Goal: Communication & Community: Answer question/provide support

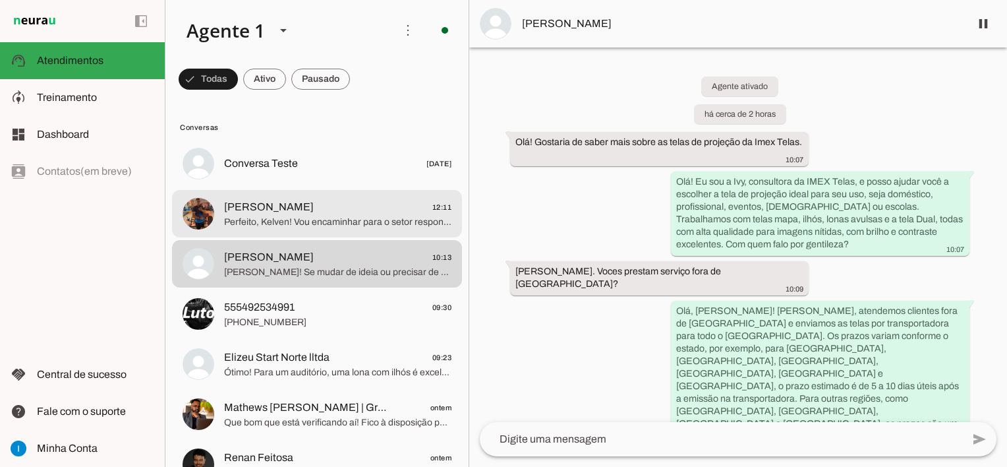
click at [322, 223] on span "Perfeito, Kelven! Vou encaminhar para o setor responsável a solicitação da cota…" at bounding box center [337, 222] width 227 height 13
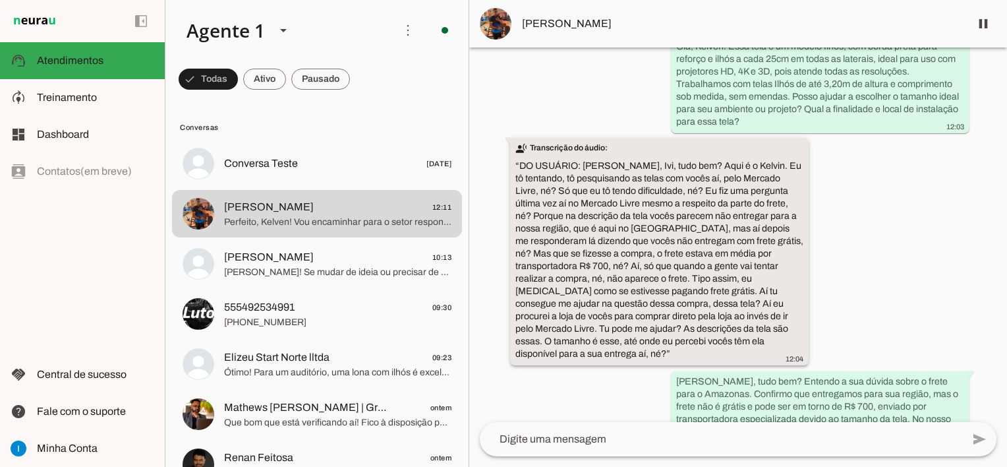
scroll to position [471, 0]
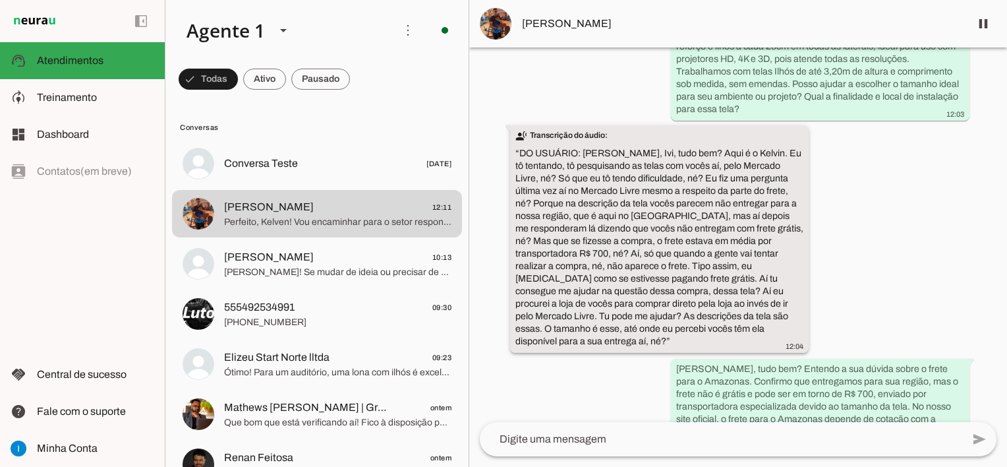
drag, startPoint x: 615, startPoint y: 240, endPoint x: 625, endPoint y: 239, distance: 9.9
click at [0, 0] on slot "transcribe Transcrição do áudio: “ ”" at bounding box center [0, 0] width 0 height 0
drag, startPoint x: 625, startPoint y: 239, endPoint x: 615, endPoint y: 239, distance: 10.5
click at [0, 0] on slot "transcribe Transcrição do áudio: “ ”" at bounding box center [0, 0] width 0 height 0
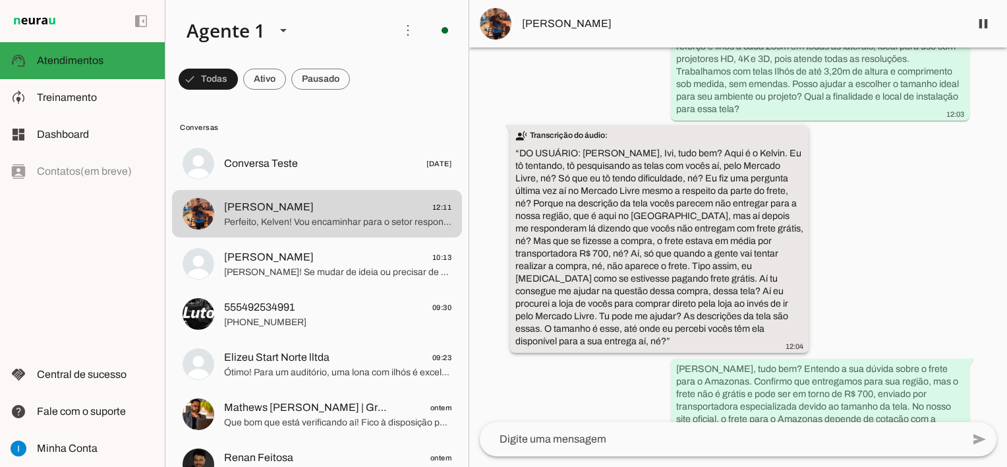
drag, startPoint x: 585, startPoint y: 301, endPoint x: 560, endPoint y: 226, distance: 79.2
click at [0, 0] on slot "transcribe Transcrição do áudio: “ ”" at bounding box center [0, 0] width 0 height 0
drag, startPoint x: 560, startPoint y: 226, endPoint x: 612, endPoint y: 278, distance: 73.2
click at [0, 0] on slot "transcribe Transcrição do áudio: “ ”" at bounding box center [0, 0] width 0 height 0
drag, startPoint x: 612, startPoint y: 278, endPoint x: 702, endPoint y: 289, distance: 90.3
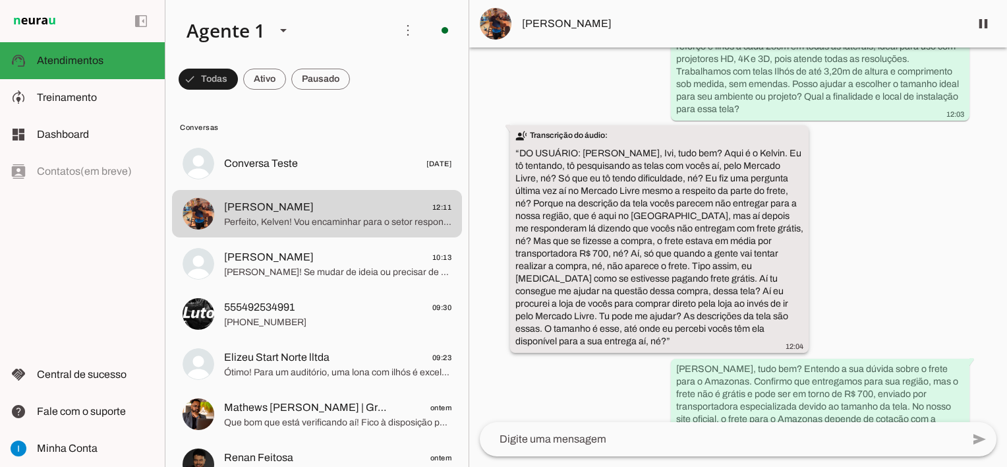
click at [0, 0] on slot "transcribe Transcrição do áudio: “ ”" at bounding box center [0, 0] width 0 height 0
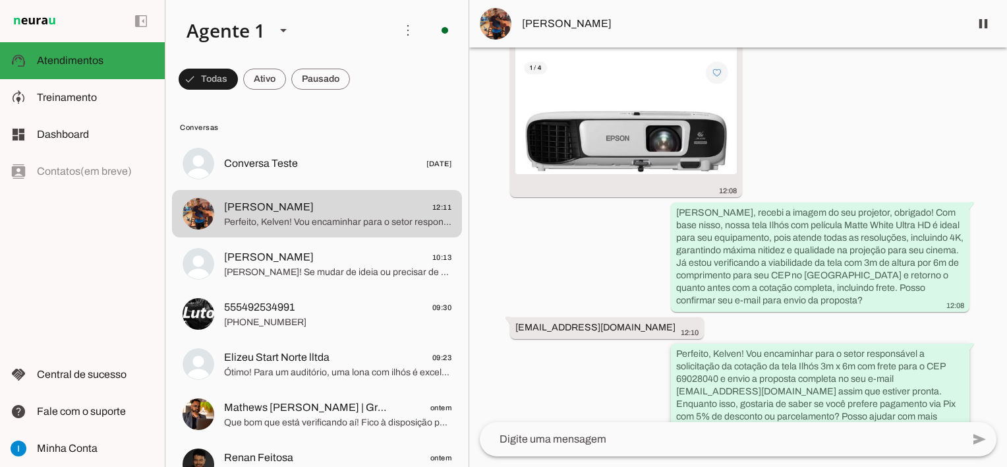
scroll to position [1427, 0]
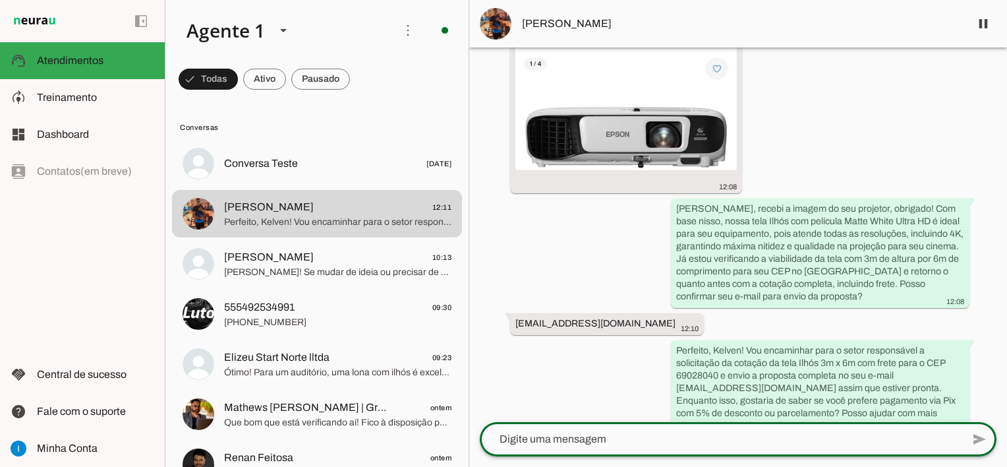
click at [641, 436] on textarea at bounding box center [721, 439] width 483 height 16
type textarea "B"
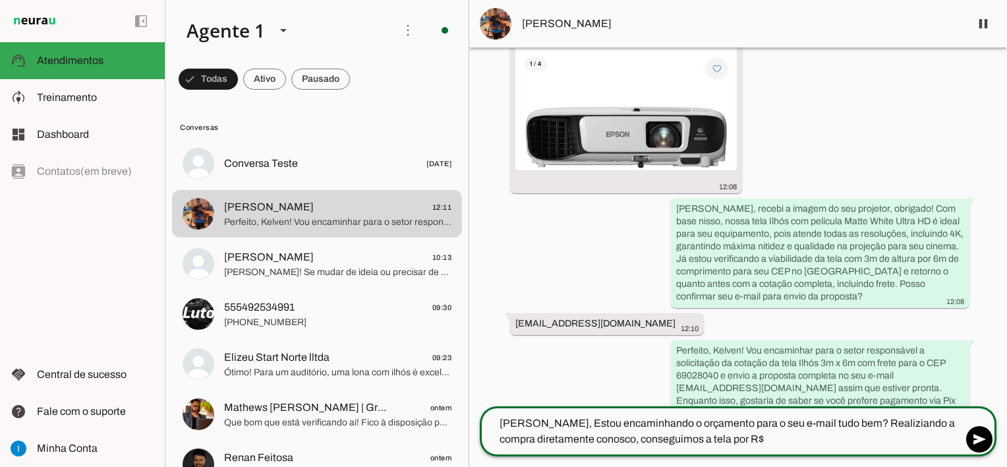
type textarea "[PERSON_NAME], Estou encaminhando o orçamento para o seu e-mail tudo bem? Reali…"
type md-outlined-text-field "[PERSON_NAME], Estou encaminhando o orçamento para o seu e-mail tudo bem? Reali…"
drag, startPoint x: 845, startPoint y: 425, endPoint x: 860, endPoint y: 421, distance: 14.9
click at [845, 425] on textarea "[PERSON_NAME], Estou encaminhando o orçamento para o seu e-mail tudo bem? Reali…" at bounding box center [721, 431] width 483 height 32
click at [844, 423] on textarea "[PERSON_NAME], Estou encaminhando o orçamento para o seu e-mail tudo bem? Reali…" at bounding box center [721, 431] width 483 height 32
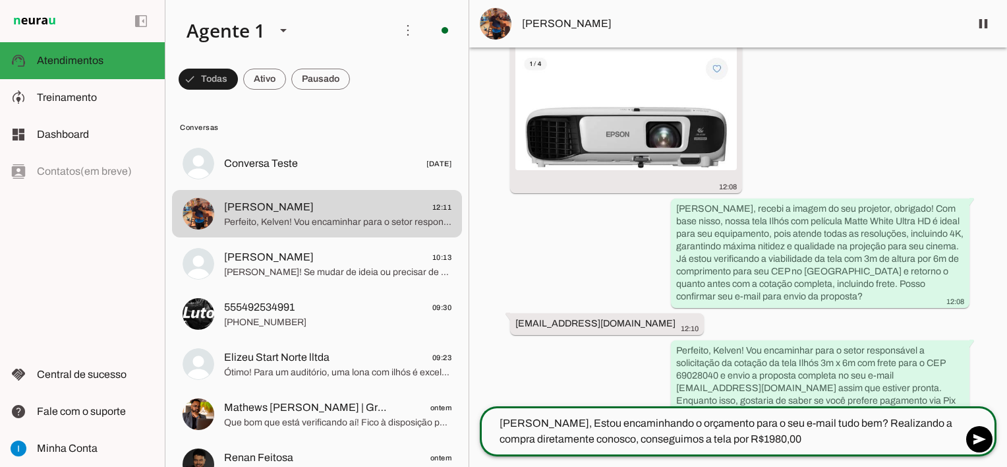
click at [839, 422] on textarea "[PERSON_NAME], Estou encaminhando o orçamento para o seu e-mail tudo bem? Reali…" at bounding box center [721, 431] width 483 height 32
click at [696, 436] on textarea "[PERSON_NAME], Estou encaminhando o orçamento para o seu e-mail tudo bem? Reali…" at bounding box center [721, 431] width 483 height 32
click at [825, 440] on textarea "[PERSON_NAME], Estou encaminhando o orçamento para o seu e-mail tudo bem? Reali…" at bounding box center [721, 431] width 483 height 32
type textarea "[PERSON_NAME], Estou encaminhando o orçamento para o seu e-mail tudo bem? Reali…"
type md-outlined-text-field "[PERSON_NAME], Estou encaminhando o orçamento para o seu e-mail tudo bem? Reali…"
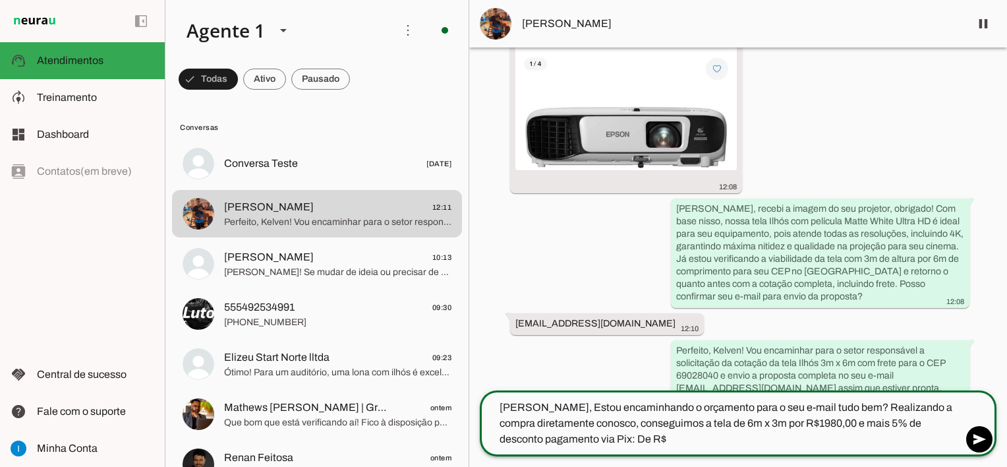
type textarea "[PERSON_NAME], Estou encaminhando o orçamento para o seu e-mail tudo bem? Reali…"
type md-outlined-text-field "[PERSON_NAME], Estou encaminhando o orçamento para o seu e-mail tudo bem? Reali…"
type textarea "[PERSON_NAME], Estou encaminhando o orçamento para o seu e-mail tudo bem? Reali…"
type md-outlined-text-field "[PERSON_NAME], Estou encaminhando o orçamento para o seu e-mail tudo bem? Reali…"
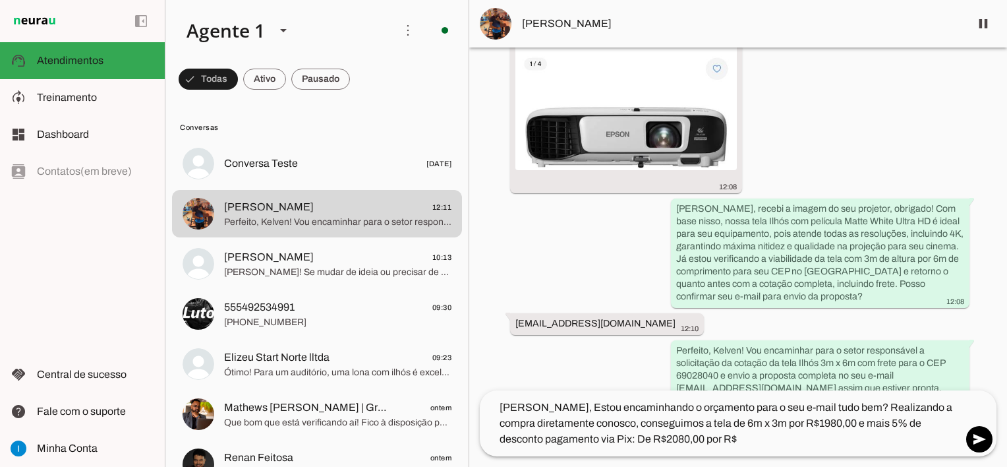
click at [694, 438] on textarea "[PERSON_NAME], Estou encaminhando o orçamento para o seu e-mail tudo bem? Reali…" at bounding box center [721, 423] width 483 height 47
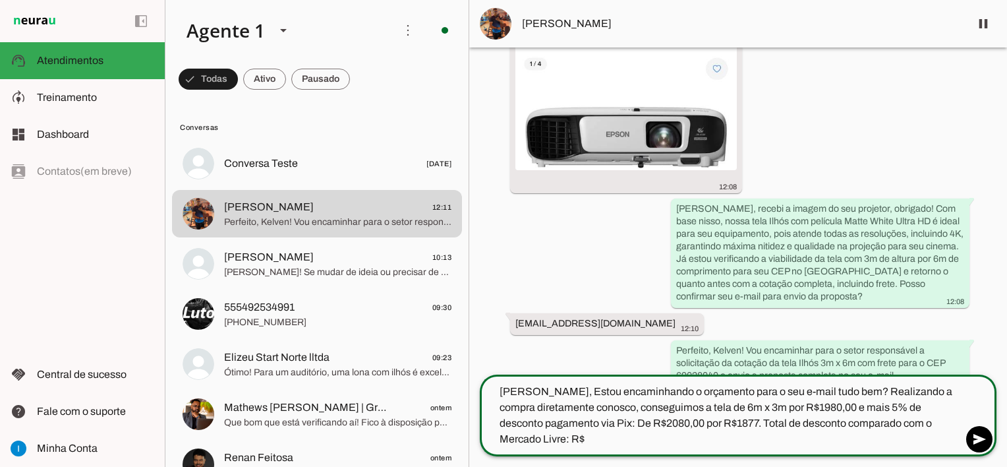
type textarea "[PERSON_NAME], Estou encaminhando o orçamento para o seu e-mail tudo bem? Reali…"
type md-outlined-text-field "[PERSON_NAME], Estou encaminhando o orçamento para o seu e-mail tudo bem? Reali…"
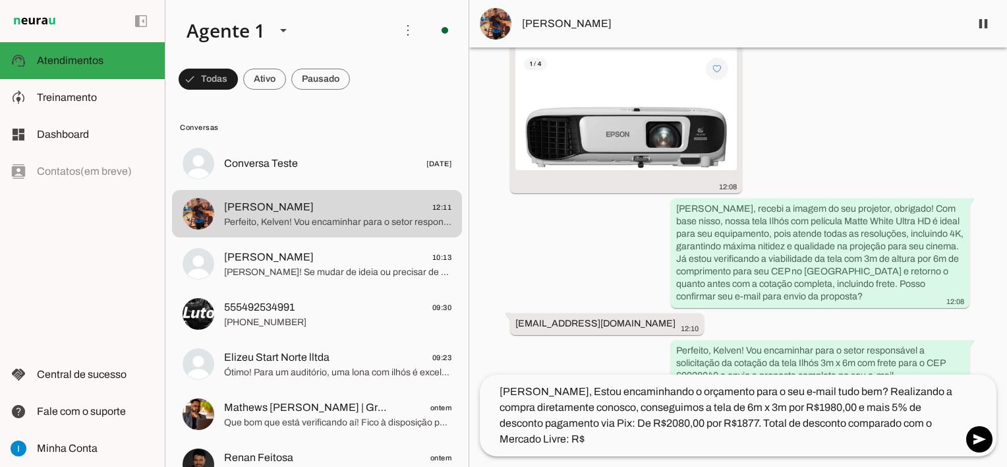
drag, startPoint x: 626, startPoint y: 446, endPoint x: 593, endPoint y: 445, distance: 32.3
click at [626, 446] on textarea "[PERSON_NAME], Estou encaminhando o orçamento para o seu e-mail tudo bem? Reali…" at bounding box center [721, 415] width 483 height 63
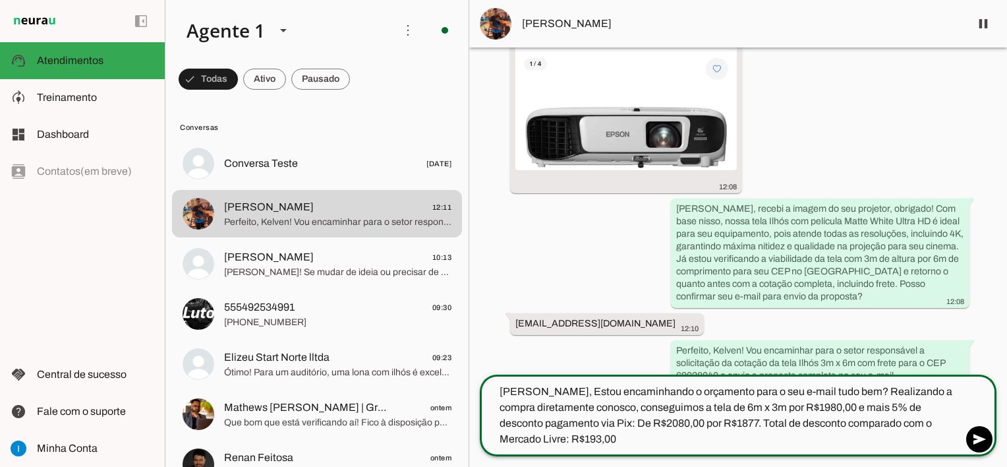
type textarea "[PERSON_NAME], Estou encaminhando o orçamento para o seu e-mail tudo bem? Reali…"
type md-outlined-text-field "[PERSON_NAME], Estou encaminhando o orçamento para o seu e-mail tudo bem? Reali…"
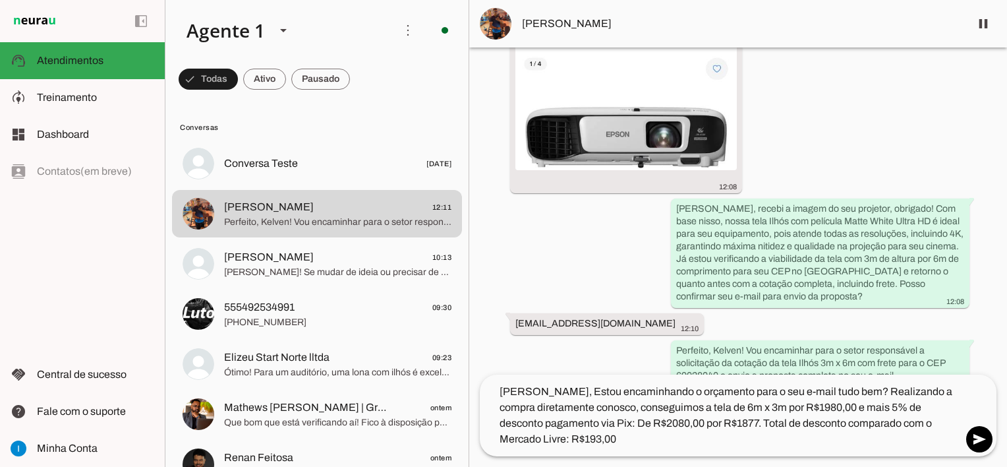
drag, startPoint x: 520, startPoint y: 25, endPoint x: 616, endPoint y: 24, distance: 96.3
click at [616, 24] on md-item "[PERSON_NAME]" at bounding box center [738, 23] width 538 height 47
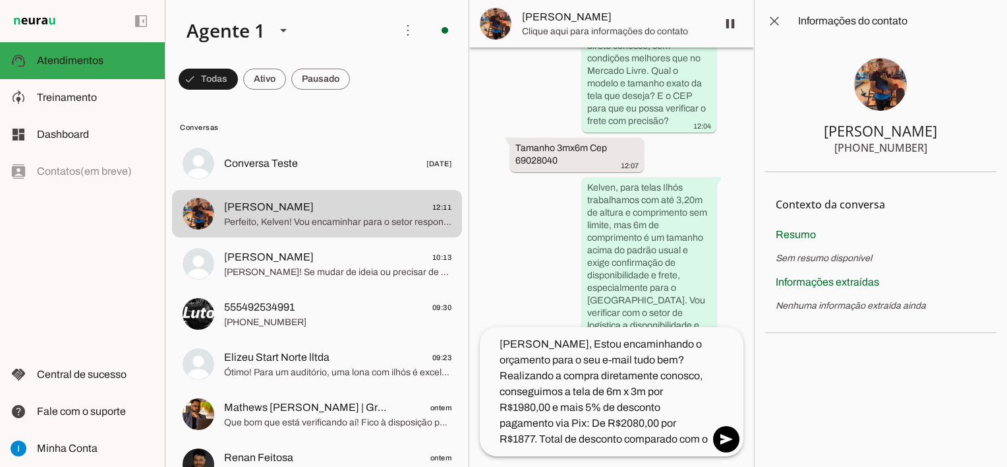
scroll to position [2743, 0]
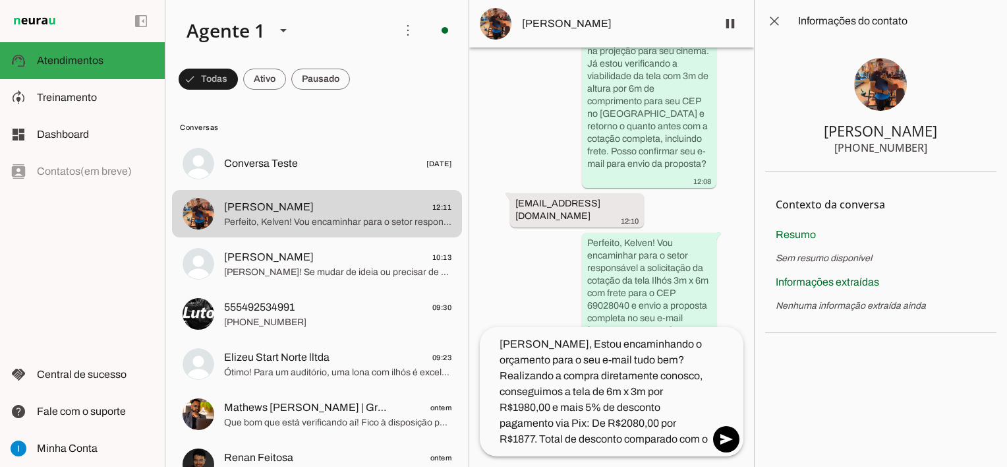
drag, startPoint x: 863, startPoint y: 148, endPoint x: 926, endPoint y: 150, distance: 62.7
click at [926, 150] on section "[PERSON_NAME] [PHONE_NUMBER]" at bounding box center [880, 107] width 231 height 130
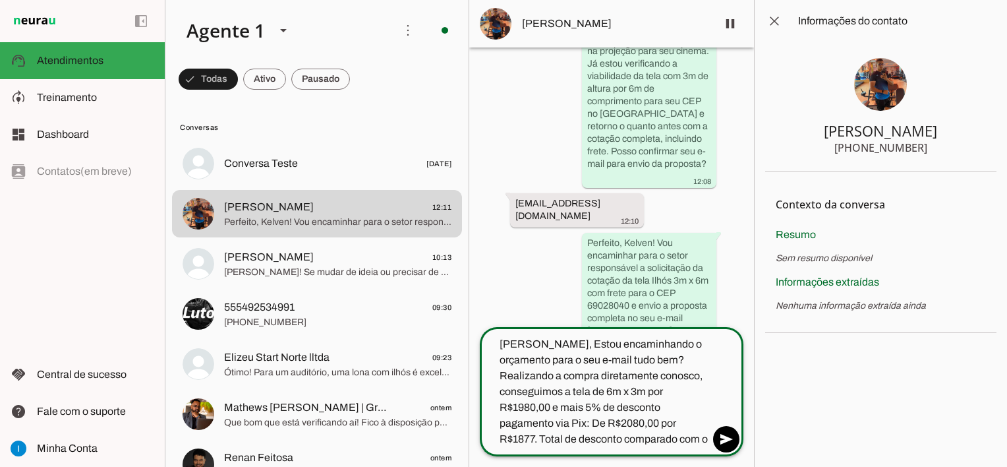
drag, startPoint x: 612, startPoint y: 419, endPoint x: 703, endPoint y: 438, distance: 92.8
click at [703, 438] on textarea "[PERSON_NAME], Estou encaminhando o orçamento para o seu e-mail tudo bem? Reali…" at bounding box center [594, 391] width 229 height 111
click at [634, 351] on textarea "[PERSON_NAME], Estou encaminhando o orçamento para o seu e-mail tudo bem? Reali…" at bounding box center [594, 391] width 229 height 111
click at [634, 356] on textarea "[PERSON_NAME], Estou encaminhando o orçamento para o seu e-mail tudo bem? Reali…" at bounding box center [594, 391] width 229 height 111
drag, startPoint x: 634, startPoint y: 355, endPoint x: 712, endPoint y: 479, distance: 146.4
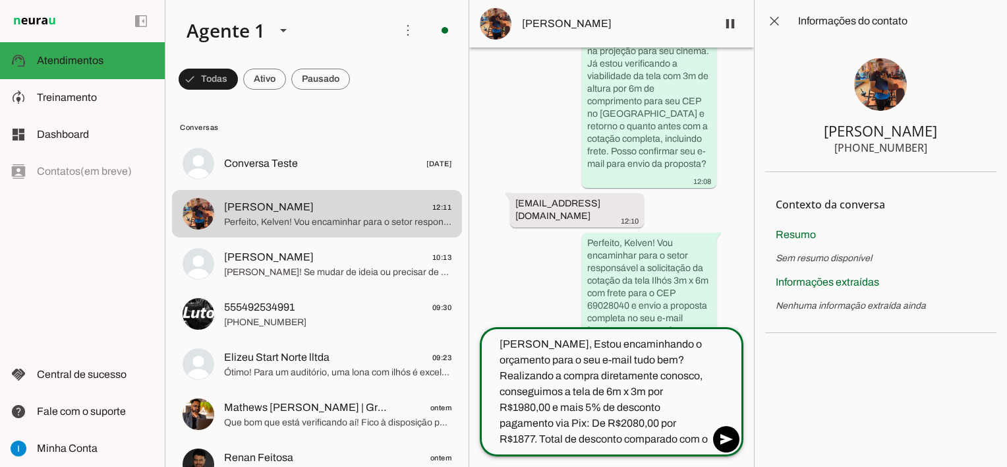
click at [712, 466] on html at bounding box center [503, 233] width 1007 height 467
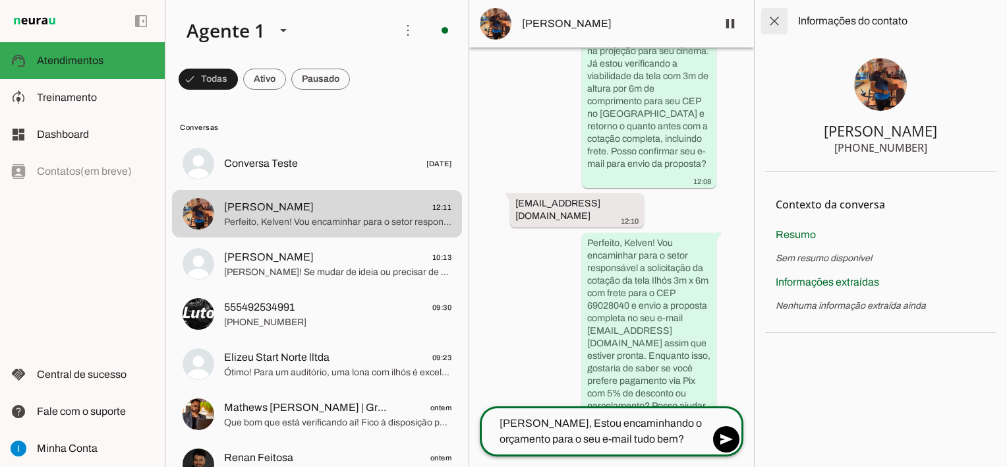
type textarea "[PERSON_NAME], Estou encaminhando o orçamento para o seu e-mail tudo bem?"
type md-outlined-text-field "[PERSON_NAME], Estou encaminhando o orçamento para o seu e-mail tudo bem?"
click at [778, 25] on span at bounding box center [775, 21] width 32 height 32
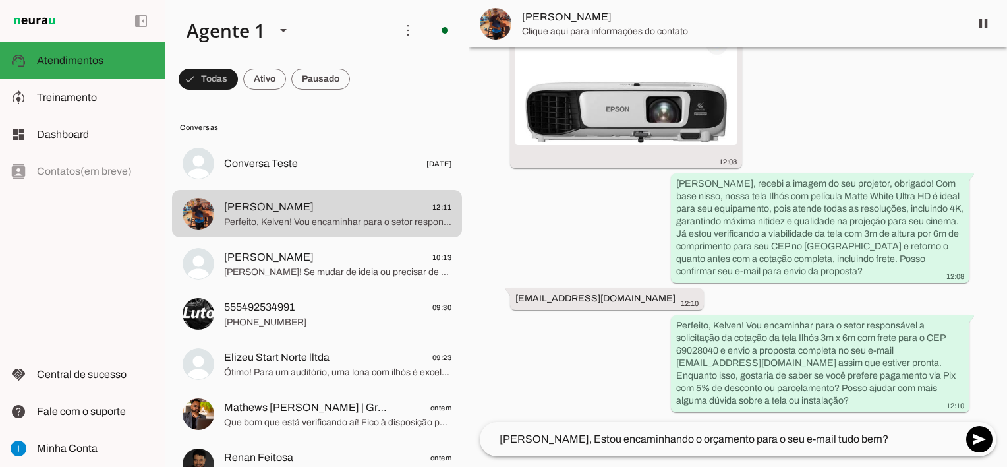
scroll to position [1427, 0]
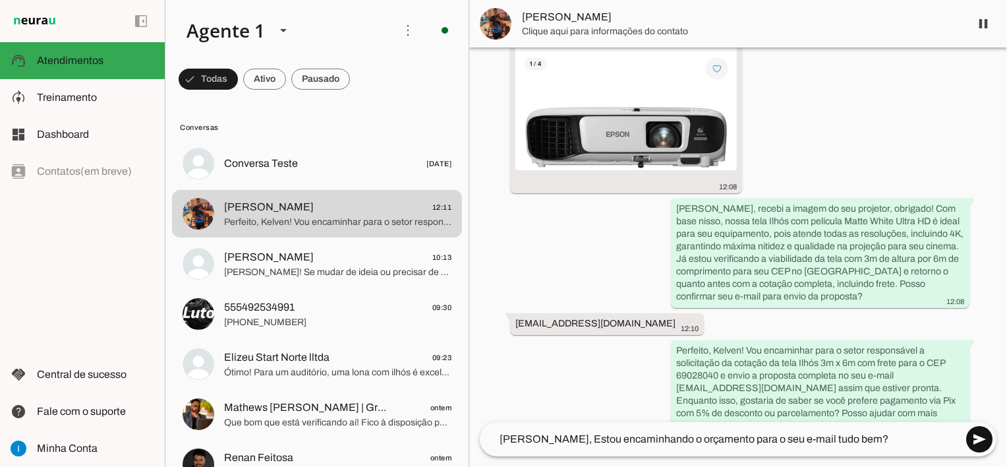
click at [980, 446] on span at bounding box center [980, 439] width 32 height 32
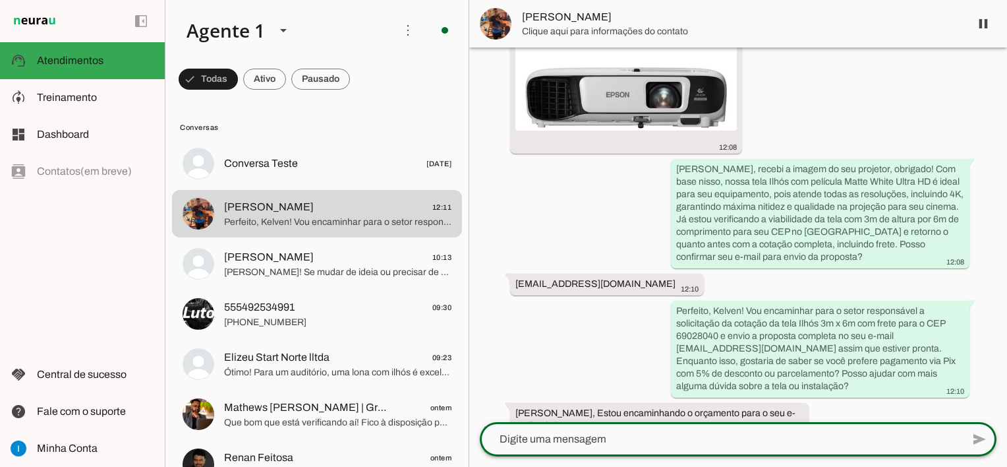
click at [691, 438] on textarea at bounding box center [721, 439] width 483 height 16
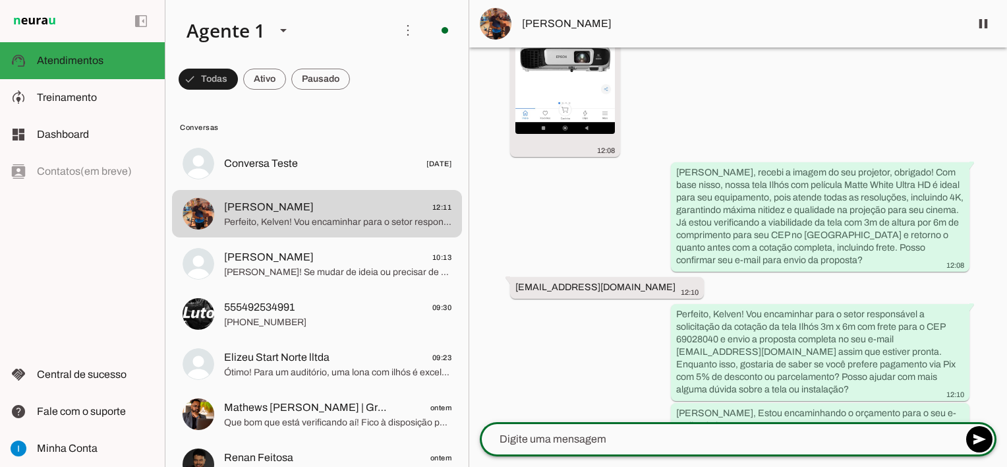
type textarea "O"
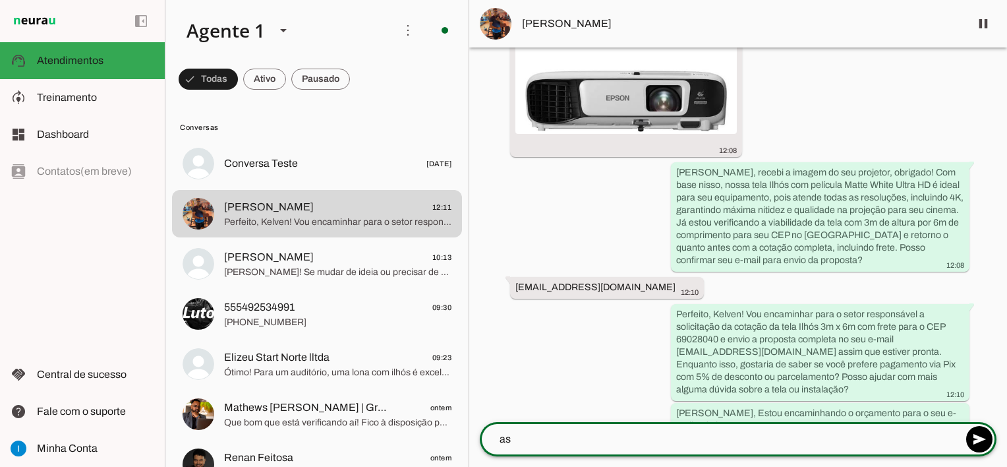
type textarea "a"
paste textarea "Realizando a compra diretamente conosco, conseguimos a tela de 6m x 3m por R$19…"
type textarea "Realizando a compra diretamente conosco, conseguimos a tela de 6m x 3m por R$19…"
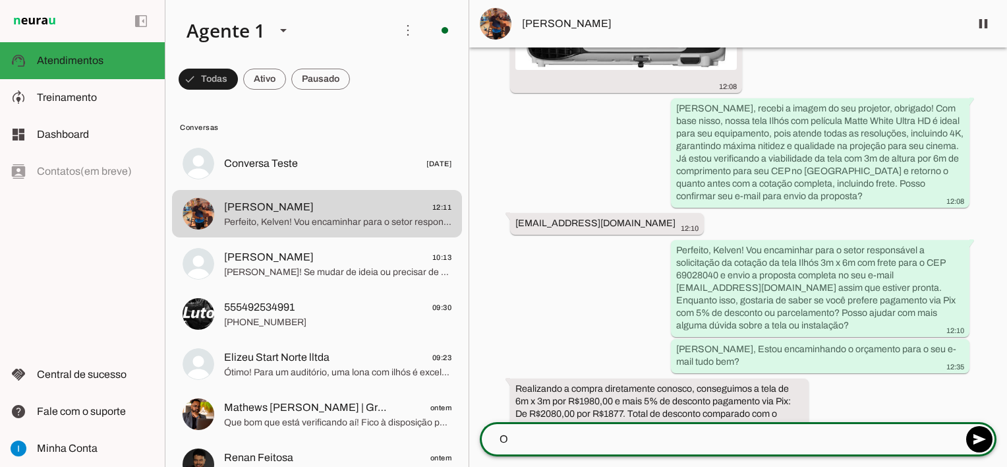
type textarea "O"
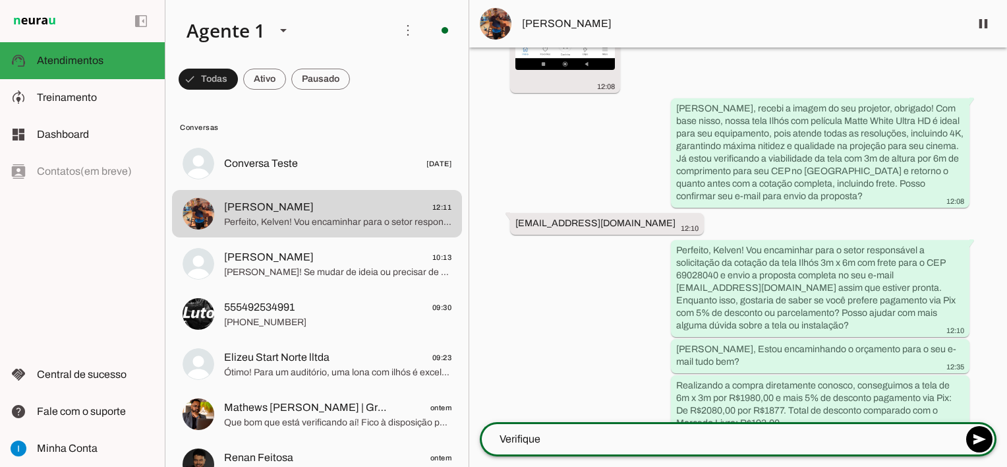
scroll to position [1524, 0]
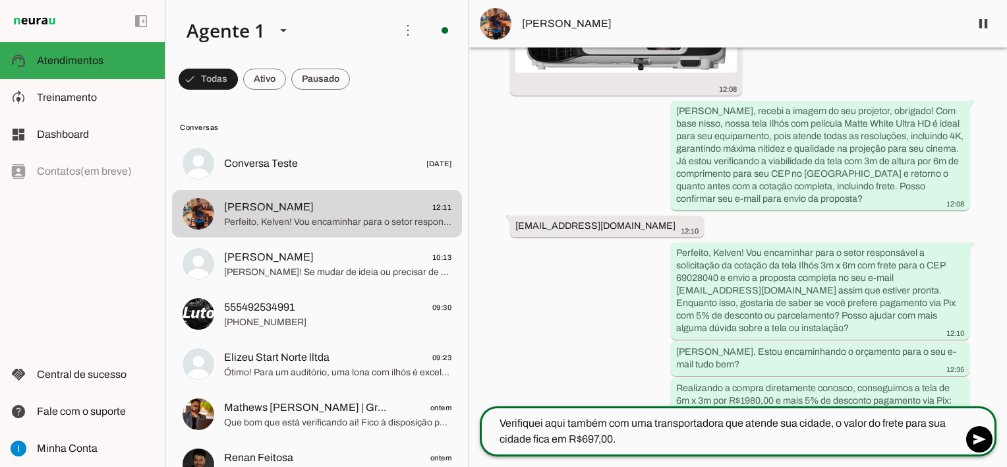
type textarea "Verifiquei aqui também com uma transportadora que atende sua cidade, o valor do…"
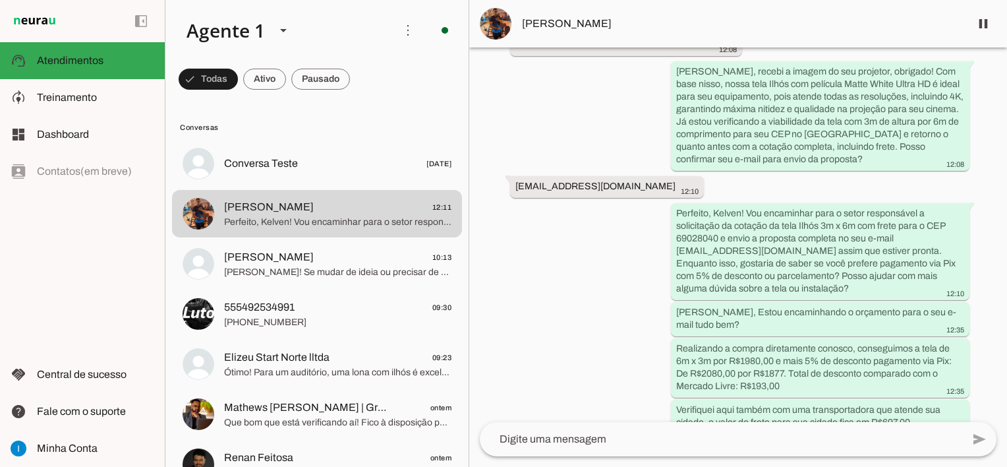
scroll to position [1561, 0]
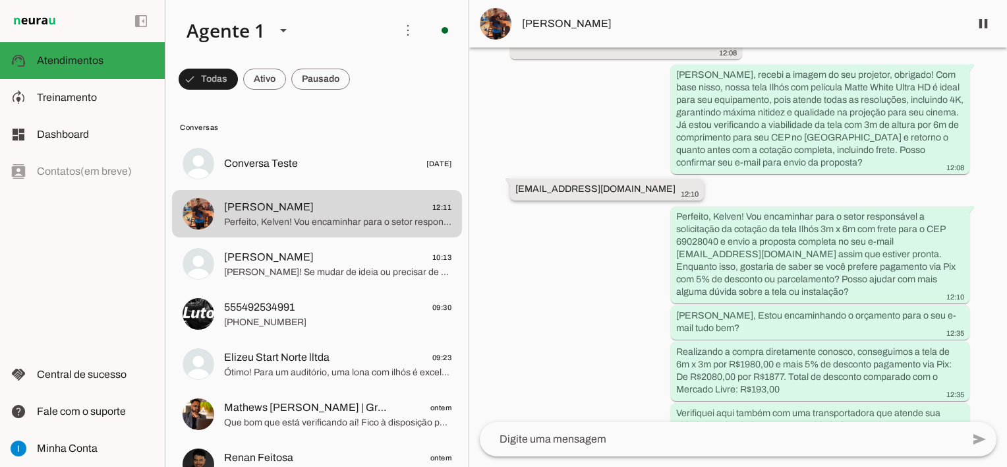
drag, startPoint x: 516, startPoint y: 163, endPoint x: 694, endPoint y: 166, distance: 178.1
click at [694, 183] on div "[EMAIL_ADDRESS][DOMAIN_NAME] 12:10" at bounding box center [607, 191] width 183 height 16
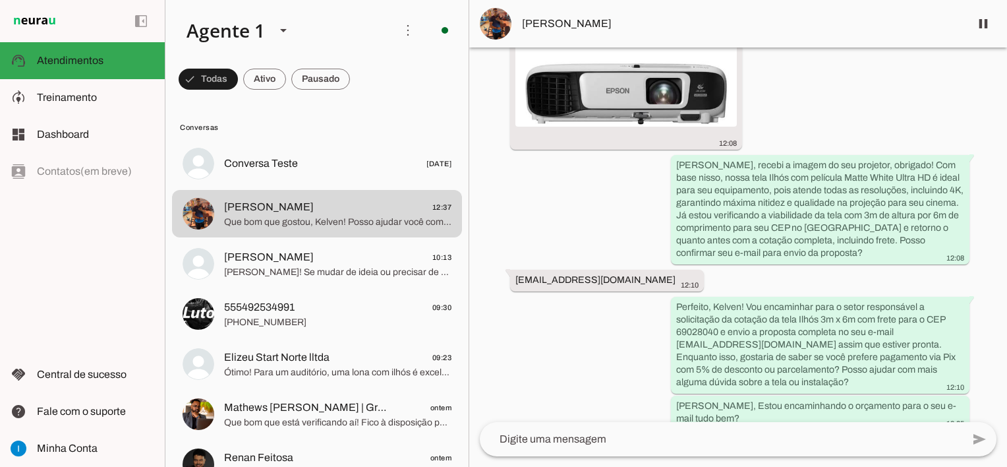
scroll to position [1640, 0]
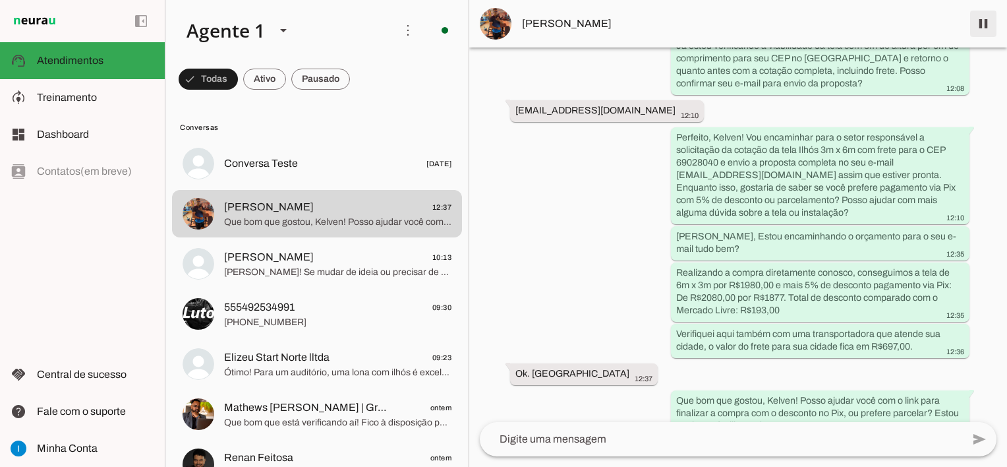
click at [980, 21] on span at bounding box center [984, 24] width 32 height 32
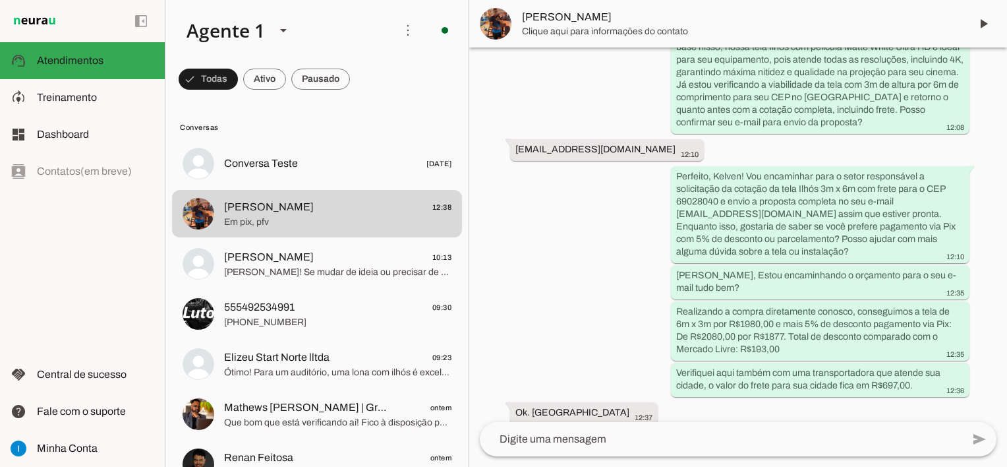
scroll to position [1698, 0]
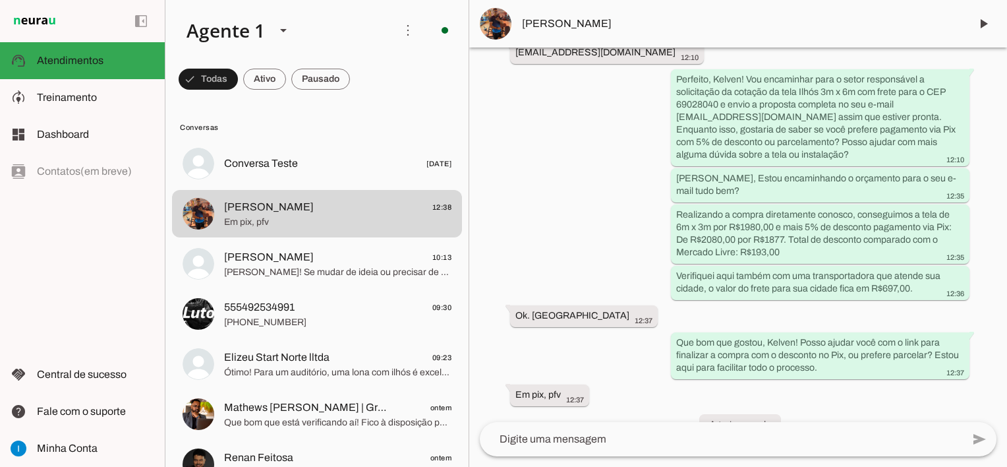
click at [657, 432] on textarea at bounding box center [721, 439] width 483 height 16
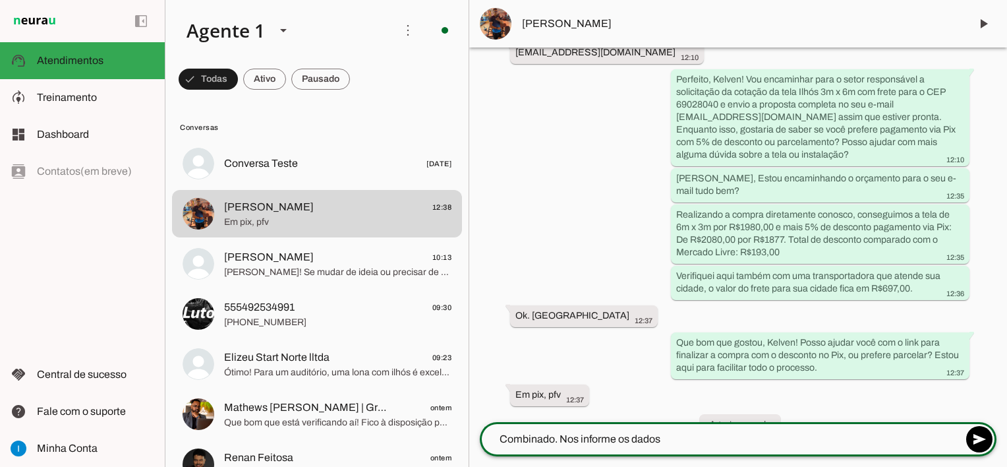
type textarea "Combinado. Nos informe os dados"
type md-outlined-text-field "Combinado. Nos informe os dados"
click at [684, 445] on textarea "Combinado. Nos informe os dados" at bounding box center [721, 439] width 483 height 16
drag, startPoint x: 660, startPoint y: 437, endPoint x: 562, endPoint y: 427, distance: 98.1
click at [562, 427] on div "Combinado. Nos informe os dados" at bounding box center [721, 439] width 483 height 34
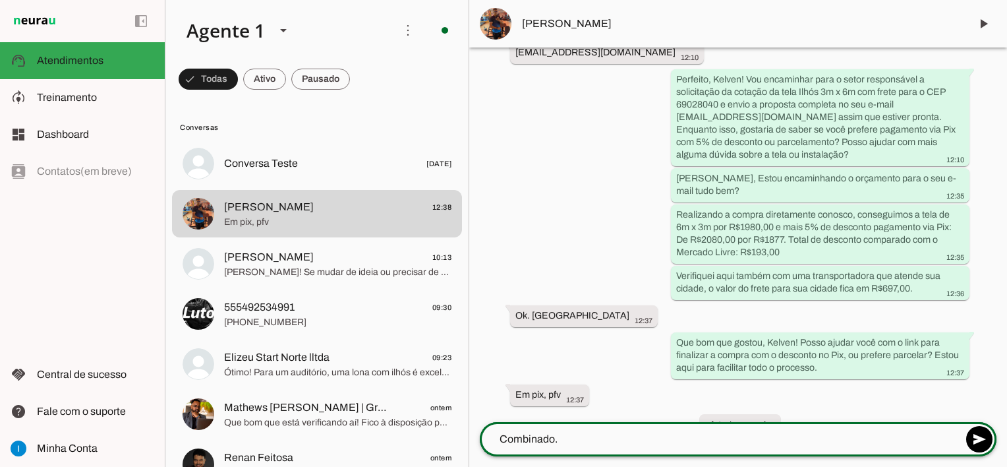
paste textarea "Nos informe os dados para a emissão da nota fiscal e endereço de entrega: Nome/…"
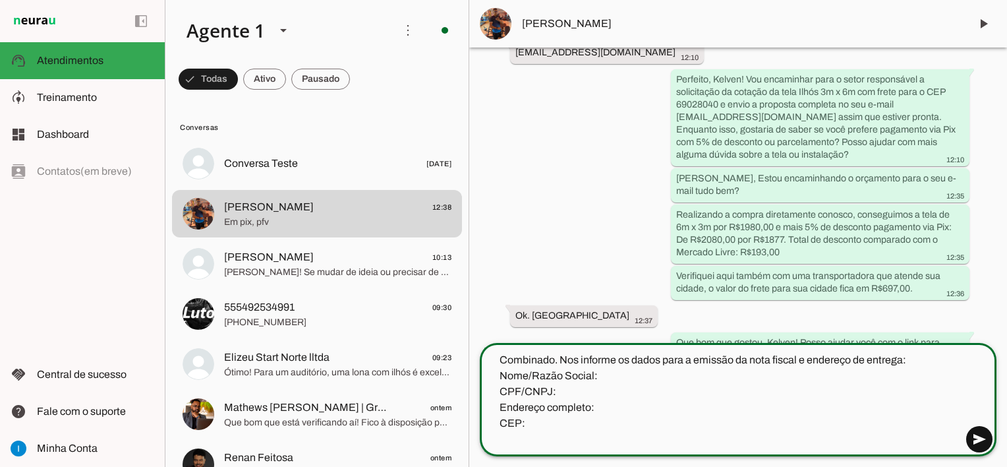
type textarea "Combinado. Nos informe os dados para a emissão da nota fiscal e endereço de ent…"
type md-outlined-text-field "Combinado. Nos informe os dados para a emissão da nota fiscal e endereço de ent…"
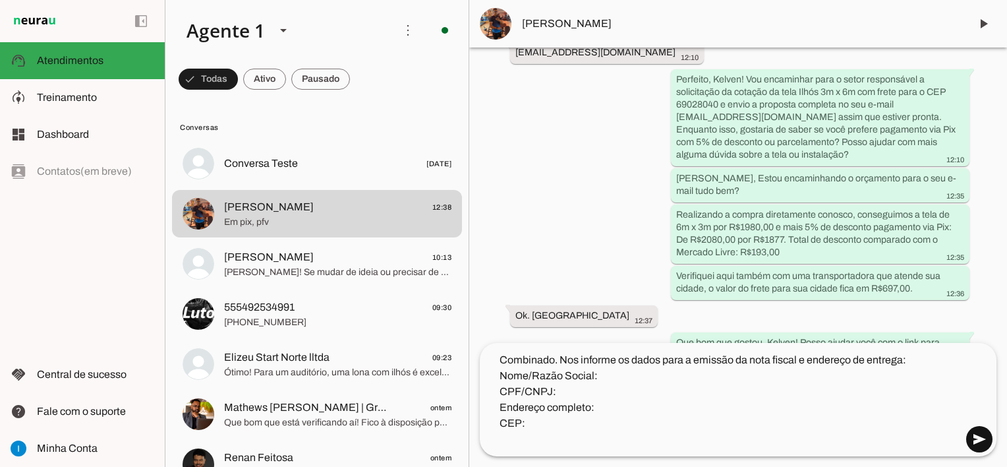
click at [977, 443] on span at bounding box center [980, 439] width 32 height 32
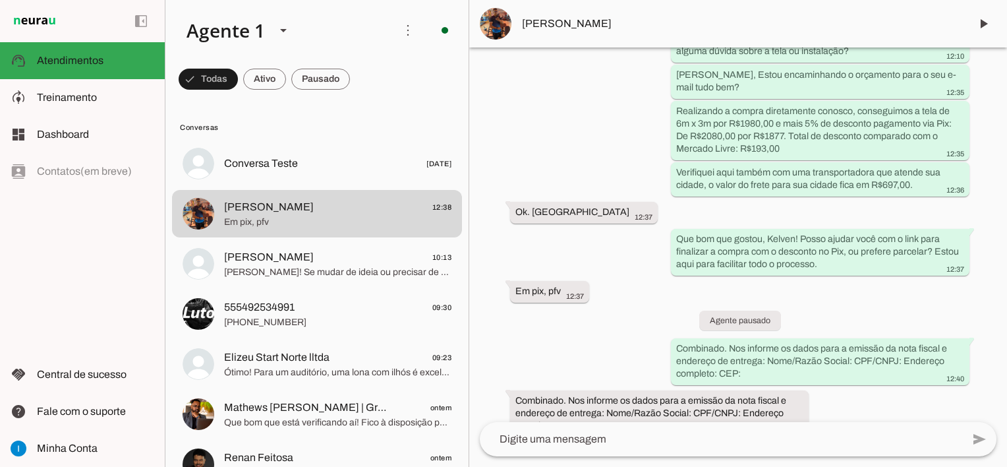
scroll to position [1749, 0]
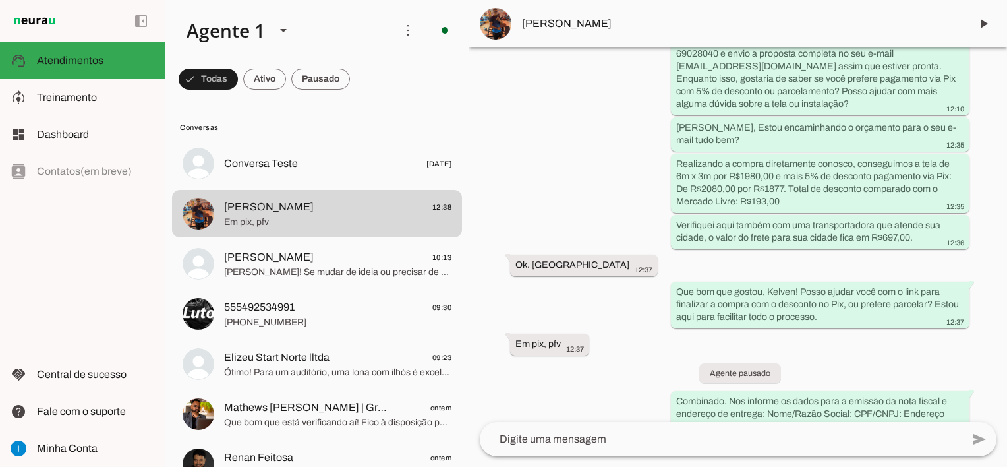
click at [554, 158] on div "Agente ativado há 39 minutos Bom dia 12:02 Bom dia! Sou a [PERSON_NAME], consul…" at bounding box center [738, 234] width 538 height 375
click at [603, 445] on textarea at bounding box center [721, 439] width 483 height 16
click at [556, 3] on md-item "[PERSON_NAME]" at bounding box center [738, 23] width 538 height 47
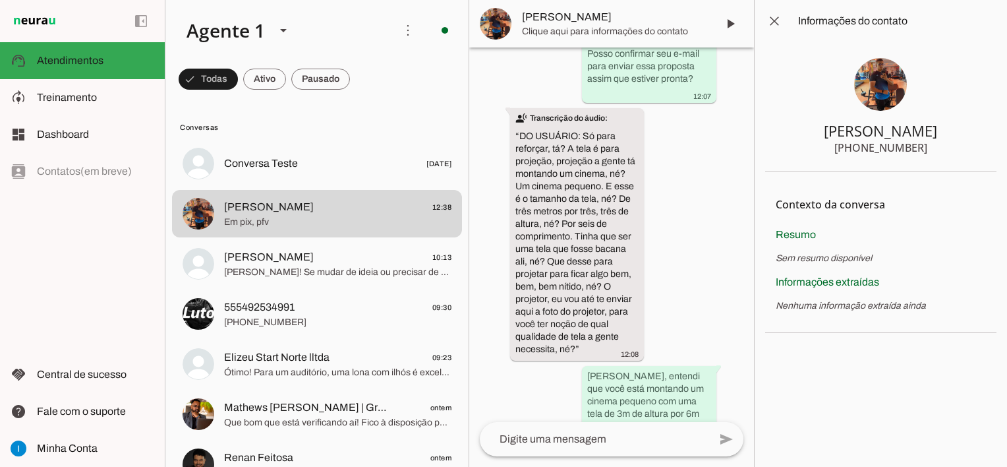
scroll to position [3278, 0]
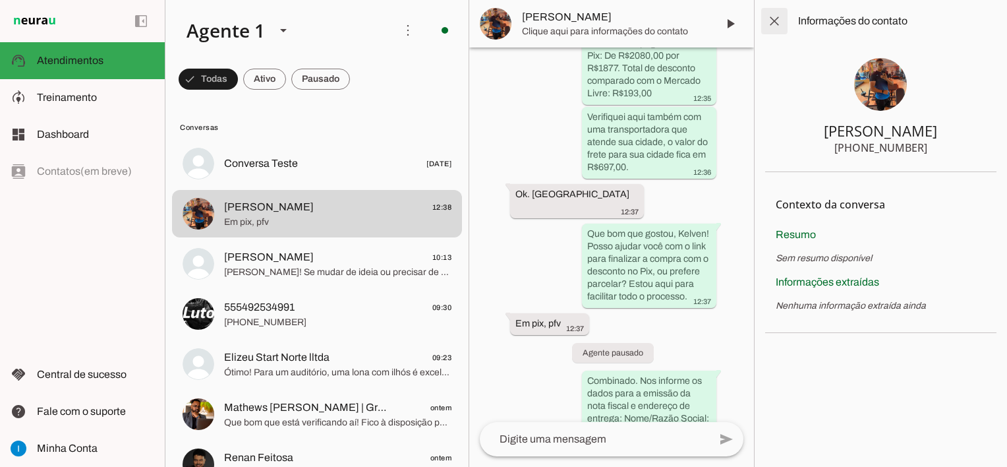
click at [776, 28] on span at bounding box center [775, 21] width 32 height 32
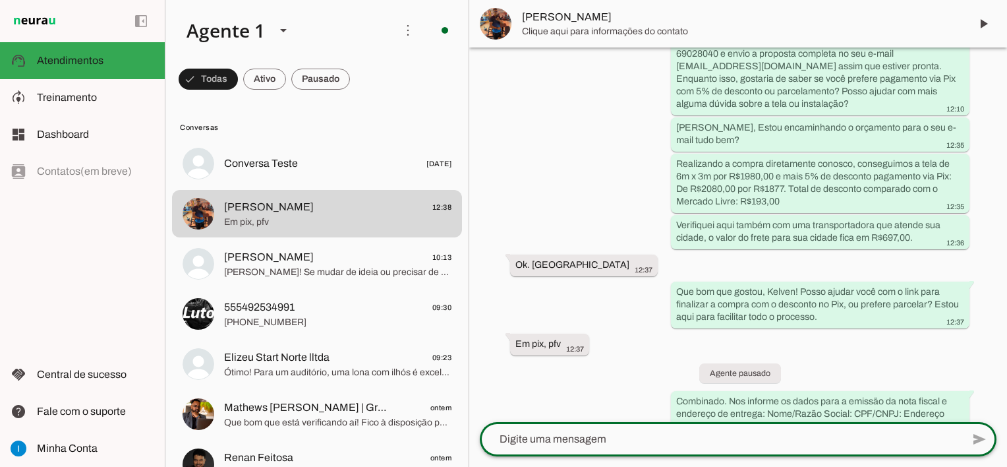
click at [707, 443] on textarea at bounding box center [721, 439] width 483 height 16
paste textarea "Segue a chave pix: CHAVE PIX: CNPJ: 24.588.393\0001-64 IMEX MIDIA - COM E IND D…"
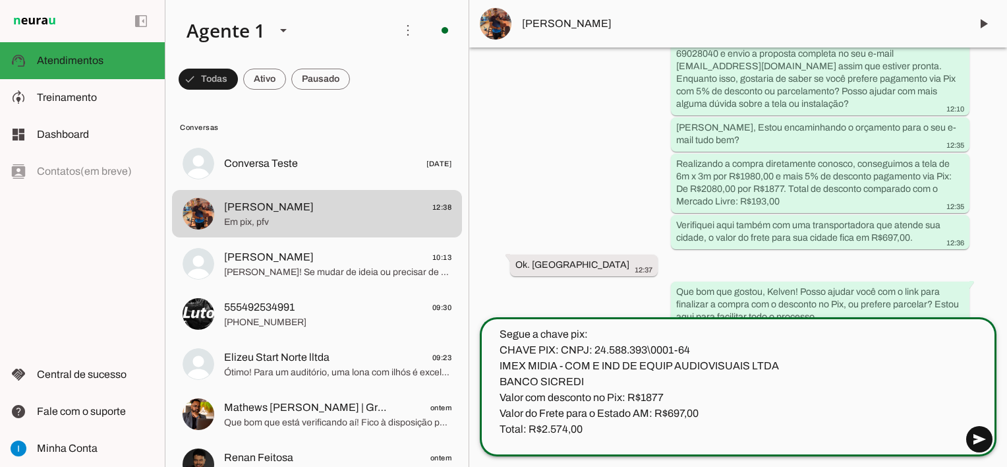
type textarea "Segue a chave pix: CHAVE PIX: CNPJ: 24.588.393\0001-64 IMEX MIDIA - COM E IND D…"
type md-outlined-text-field "Segue a chave pix: CHAVE PIX: CNPJ: 24.588.393\0001-64 IMEX MIDIA - COM E IND D…"
click at [980, 439] on span at bounding box center [980, 439] width 32 height 32
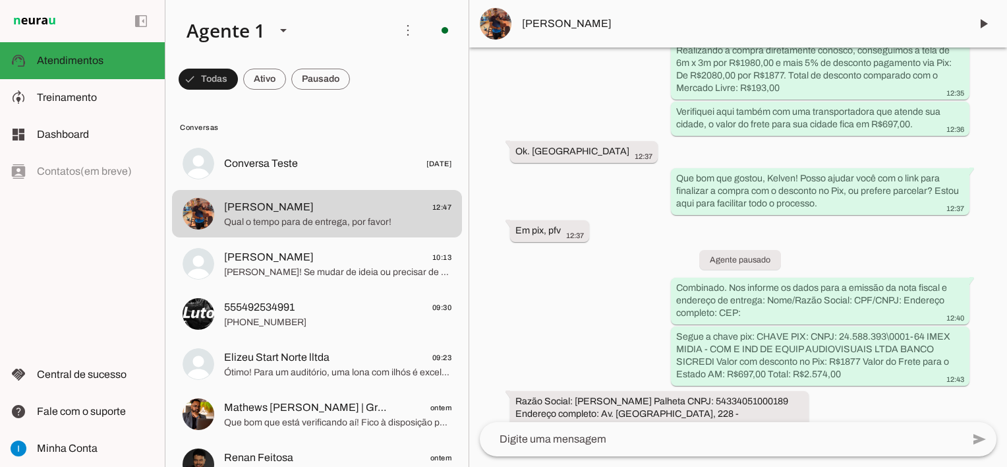
scroll to position [1886, 0]
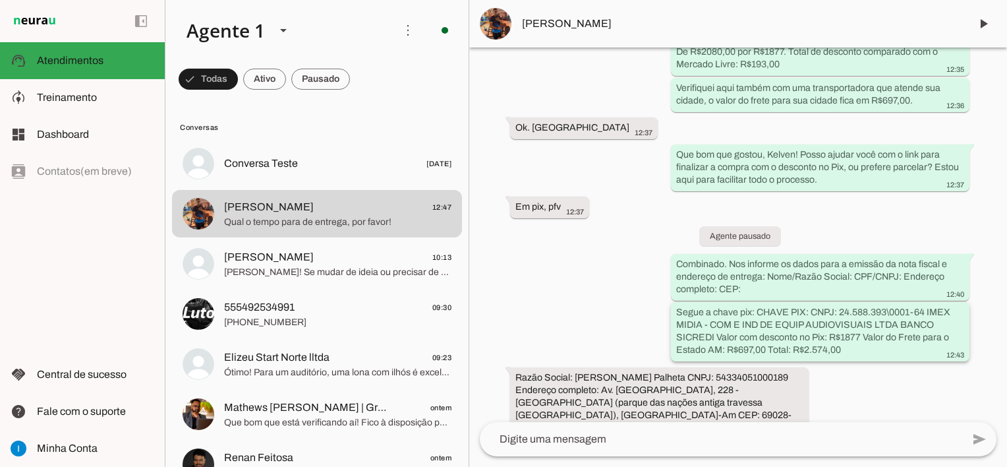
drag, startPoint x: 756, startPoint y: 284, endPoint x: 712, endPoint y: 312, distance: 51.9
click at [0, 0] on slot "Segue a chave pix: CHAVE PIX: CNPJ: 24.588.393\0001-64 IMEX MIDIA - COM E IND D…" at bounding box center [0, 0] width 0 height 0
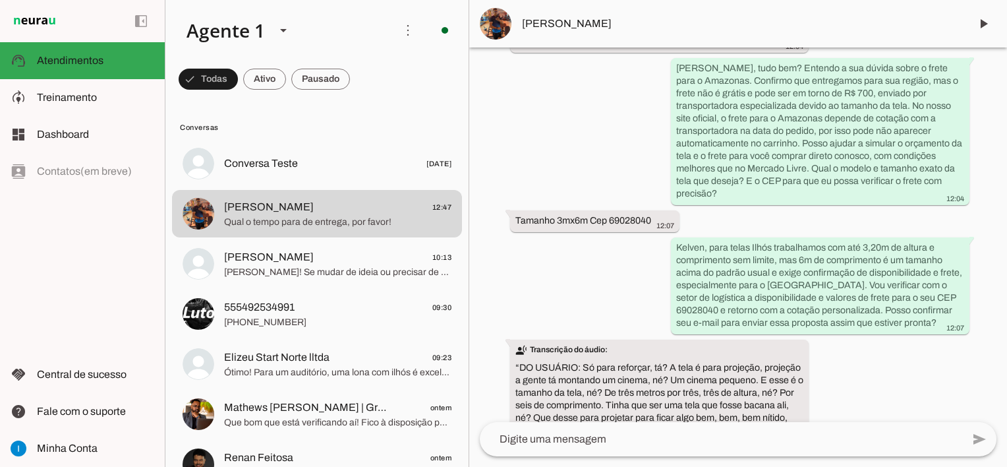
scroll to position [784, 0]
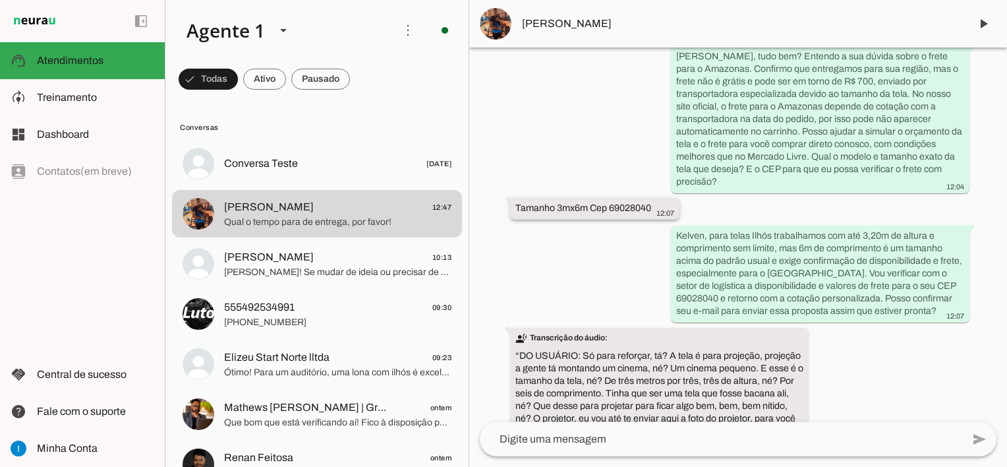
drag, startPoint x: 611, startPoint y: 183, endPoint x: 654, endPoint y: 185, distance: 42.9
click at [654, 202] on div "Tamanho 3mx6m Cep 69028040 12:07" at bounding box center [595, 210] width 159 height 16
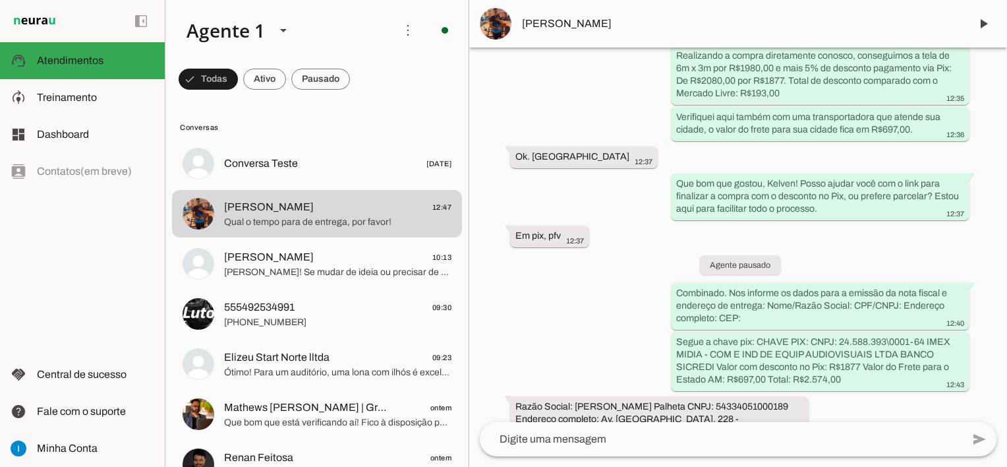
scroll to position [1886, 0]
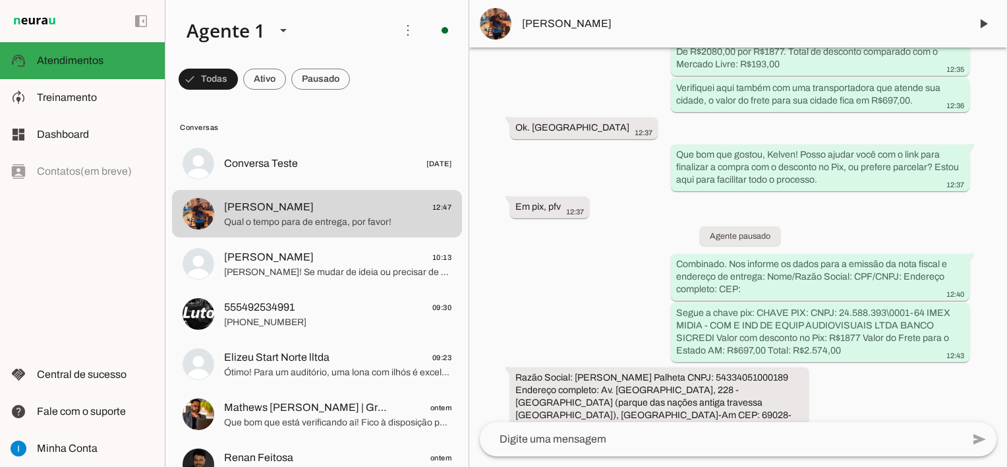
click at [574, 443] on textarea at bounding box center [721, 439] width 483 height 16
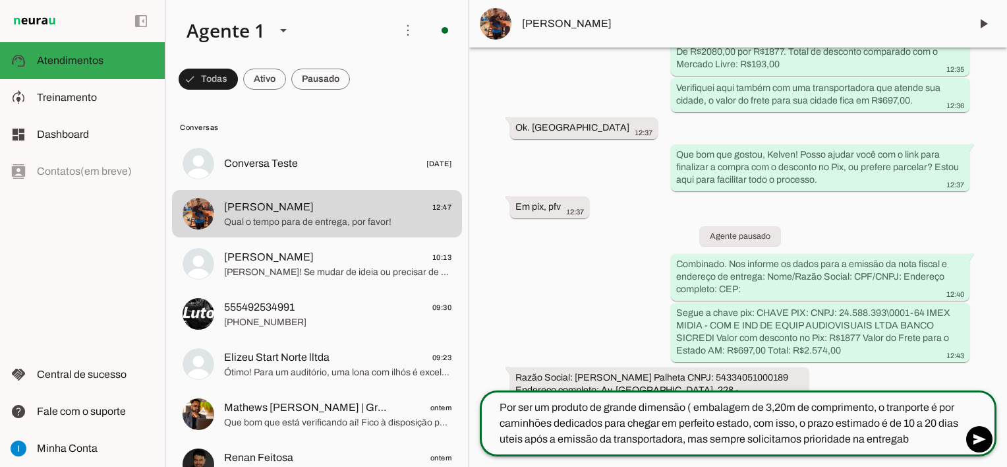
click at [909, 409] on textarea "Por ser um produto de grande dimensão ( embalagem de 3,20m de comprimento, o tr…" at bounding box center [721, 423] width 483 height 47
click at [903, 407] on textarea "Por ser um produto de grande dimensão ( embalagem de 3,20m de comprimento, o tr…" at bounding box center [721, 423] width 483 height 47
click at [885, 419] on textarea "Por ser um produto de grande dimensão ( embalagem de 3,20m de comprimento, o tr…" at bounding box center [721, 423] width 483 height 47
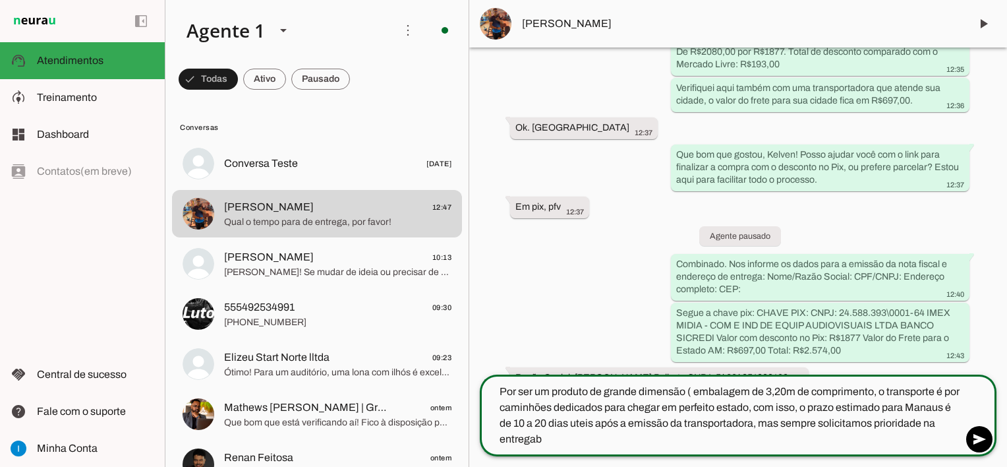
click at [544, 435] on textarea "Por ser um produto de grande dimensão ( embalagem de 3,20m de comprimento, o tr…" at bounding box center [721, 415] width 483 height 63
type textarea "Por ser um produto de grande dimensão ( embalagem de 3,20m de comprimento, o tr…"
type md-outlined-text-field "Por ser um produto de grande dimensão ( embalagem de 3,20m de comprimento, o tr…"
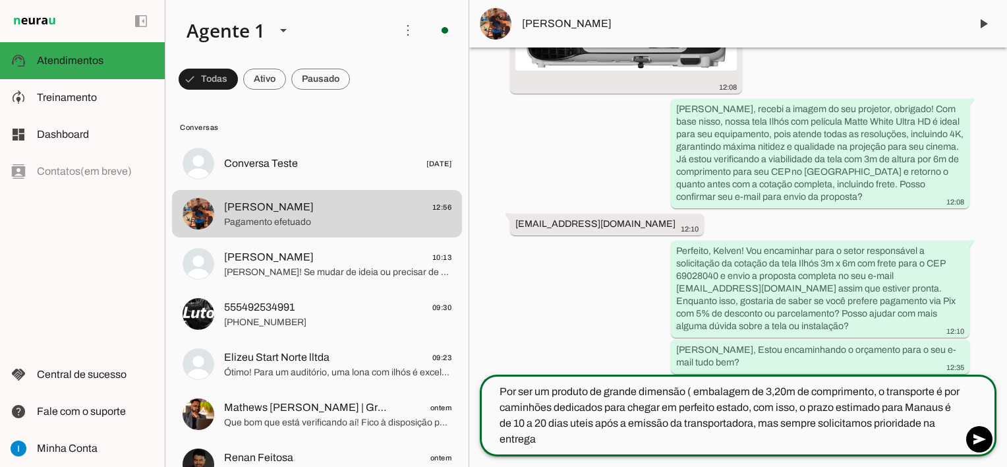
scroll to position [1538, 0]
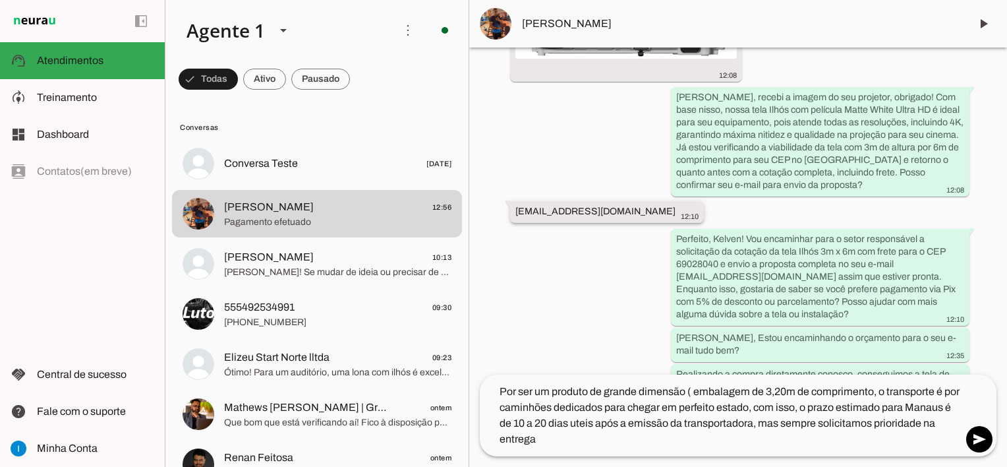
drag, startPoint x: 516, startPoint y: 187, endPoint x: 693, endPoint y: 185, distance: 176.7
click at [0, 0] on slot "[EMAIL_ADDRESS][DOMAIN_NAME]" at bounding box center [0, 0] width 0 height 0
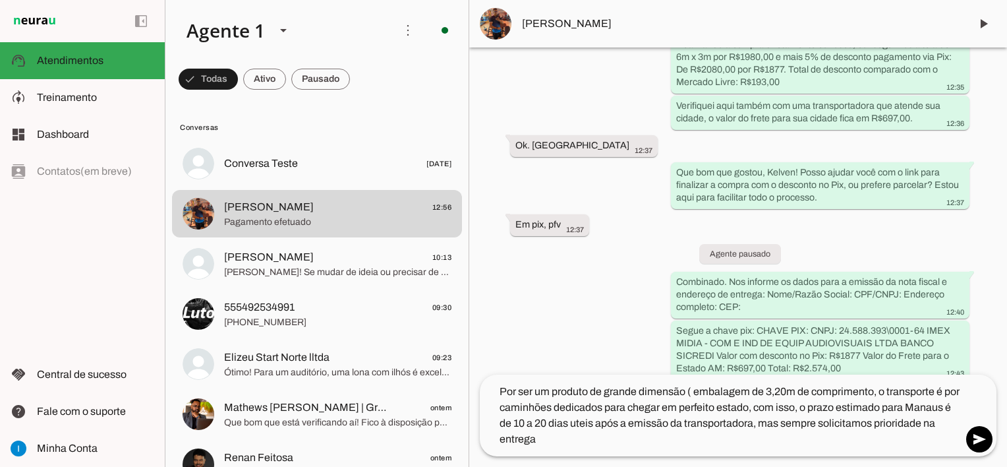
scroll to position [1957, 0]
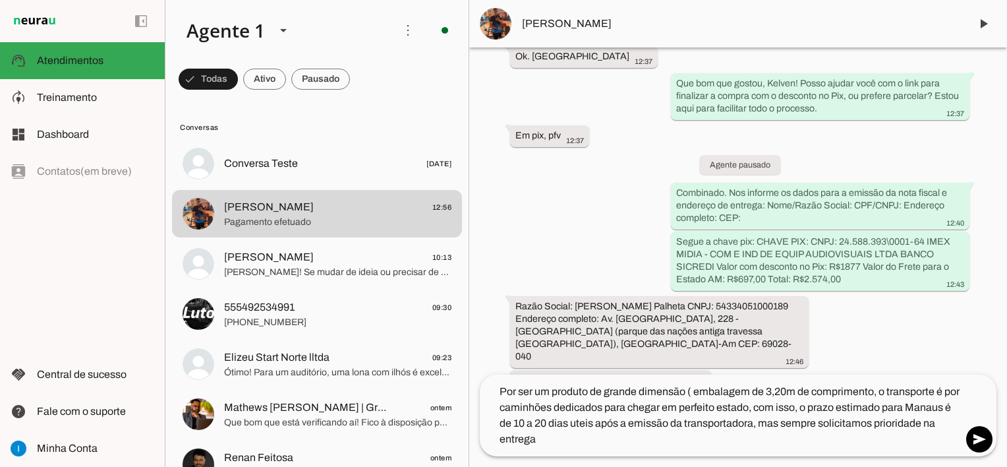
click at [564, 440] on textarea "Por ser um produto de grande dimensão ( embalagem de 3,20m de comprimento, o tr…" at bounding box center [721, 415] width 483 height 63
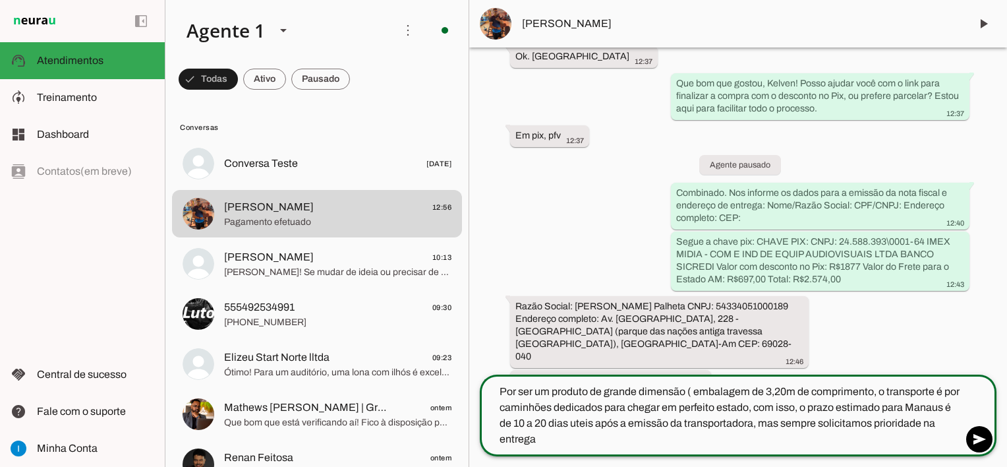
type textarea "Por ser um produto de grande dimensão ( embalagem de 3,20m de comprimento, o tr…"
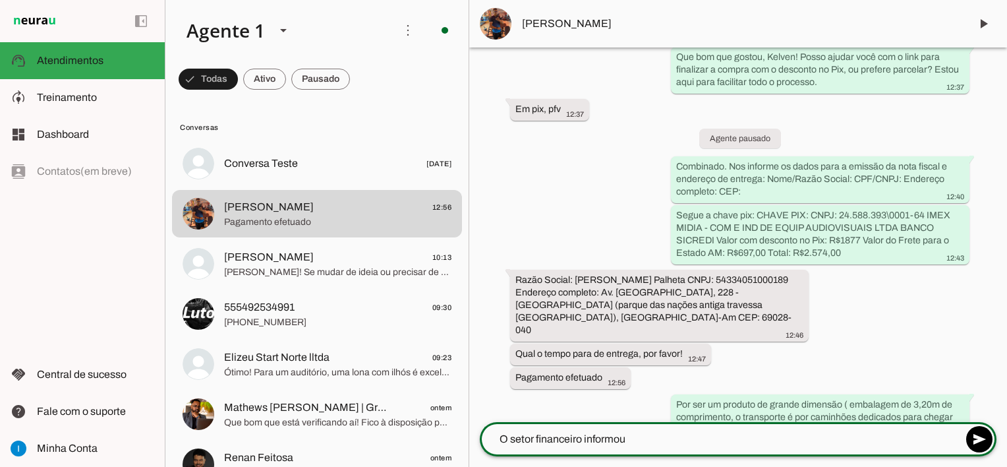
scroll to position [1987, 0]
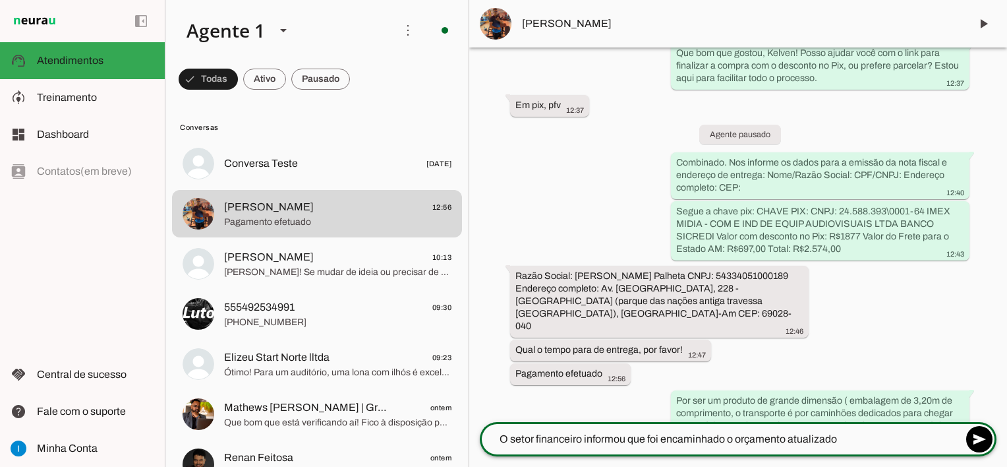
click at [728, 438] on textarea "O setor financeiro informou que foi encaminhado o orçamento atualizado" at bounding box center [721, 439] width 483 height 16
click at [929, 441] on textarea "O setor financeiro informou que foi encaminhado para o seu email o orçamento at…" at bounding box center [721, 439] width 483 height 16
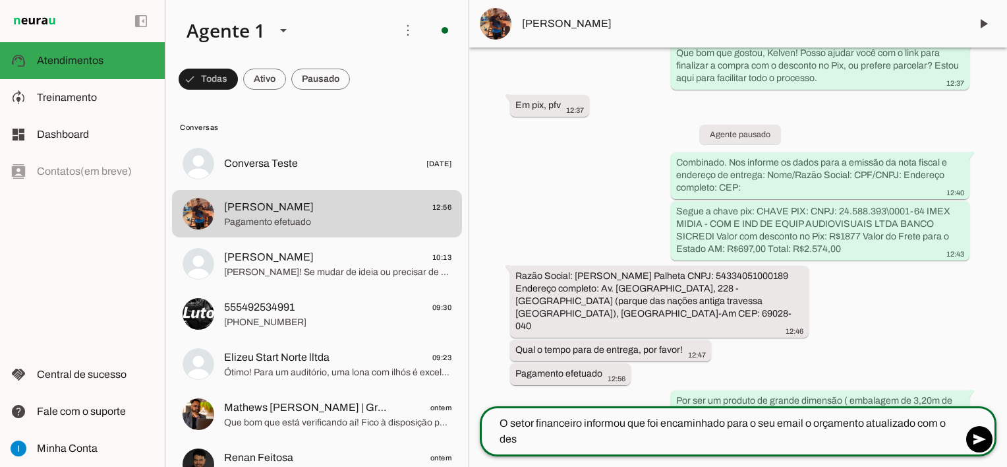
scroll to position [2003, 0]
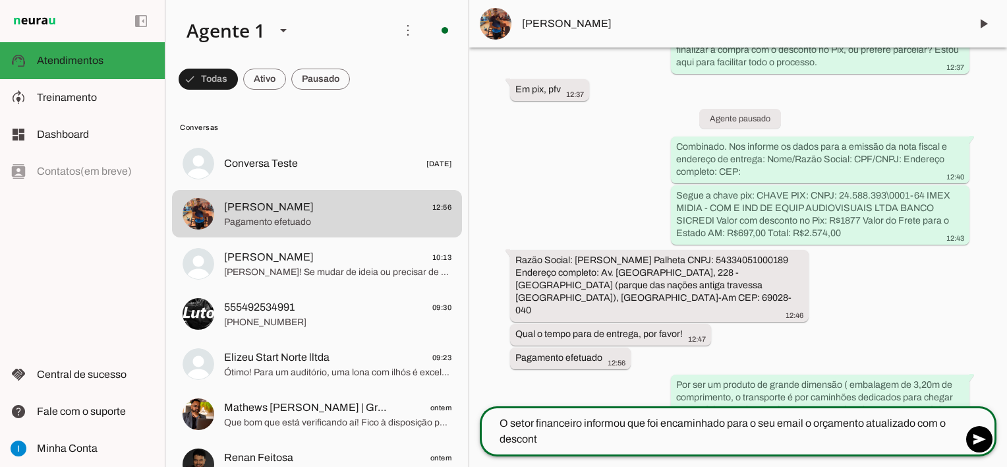
type textarea "O setor financeiro informou que foi encaminhado para o seu email o orçamento at…"
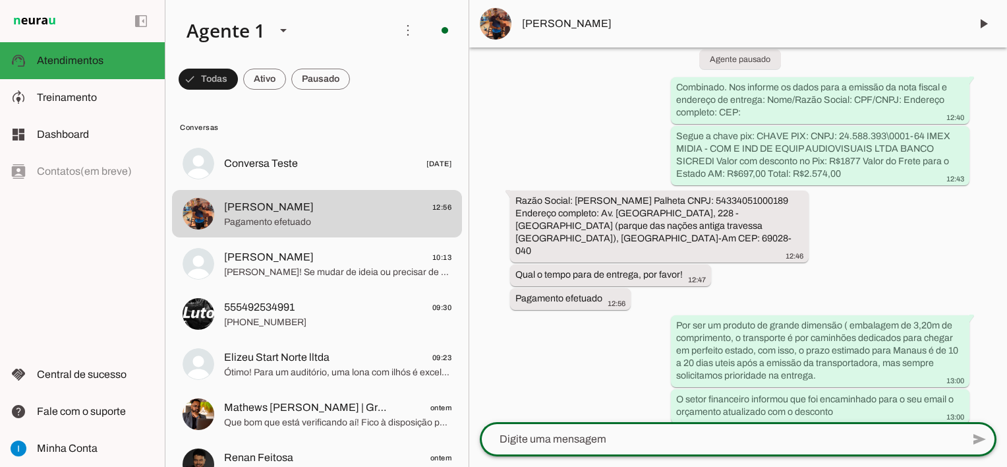
scroll to position [2023, 0]
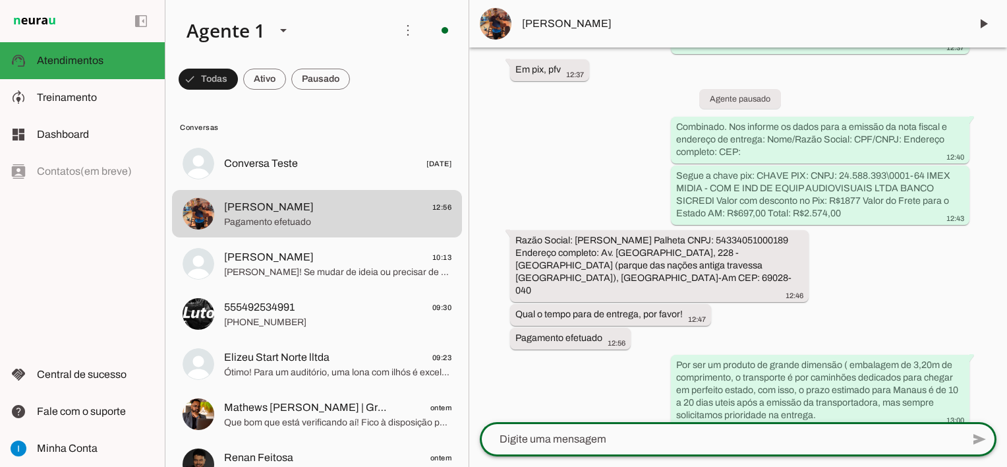
click at [562, 438] on textarea at bounding box center [721, 439] width 483 height 16
type textarea "Obrigado pela a confirmação [PERSON_NAME], nosso setor"
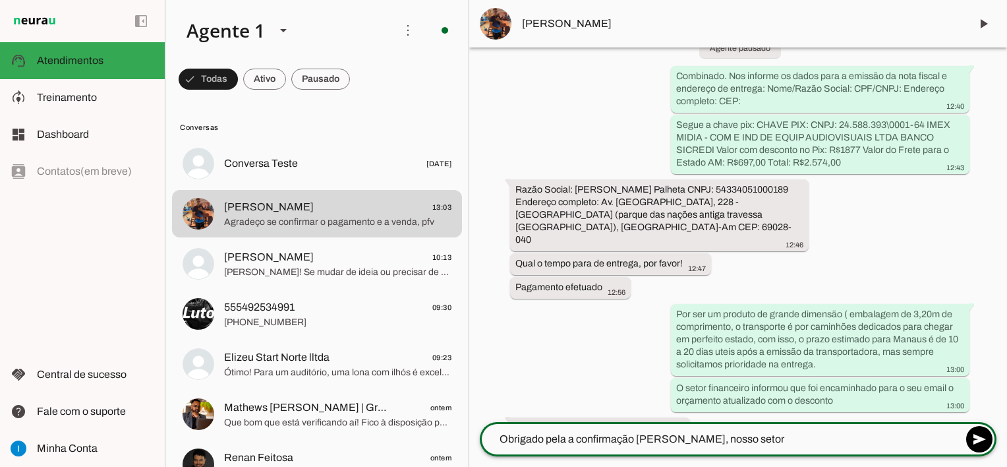
scroll to position [2074, 0]
drag, startPoint x: 738, startPoint y: 444, endPoint x: 479, endPoint y: 438, distance: 259.9
click at [479, 438] on div "add send send 🎤 Recording... description Document photo_library Photos & videos…" at bounding box center [738, 444] width 538 height 45
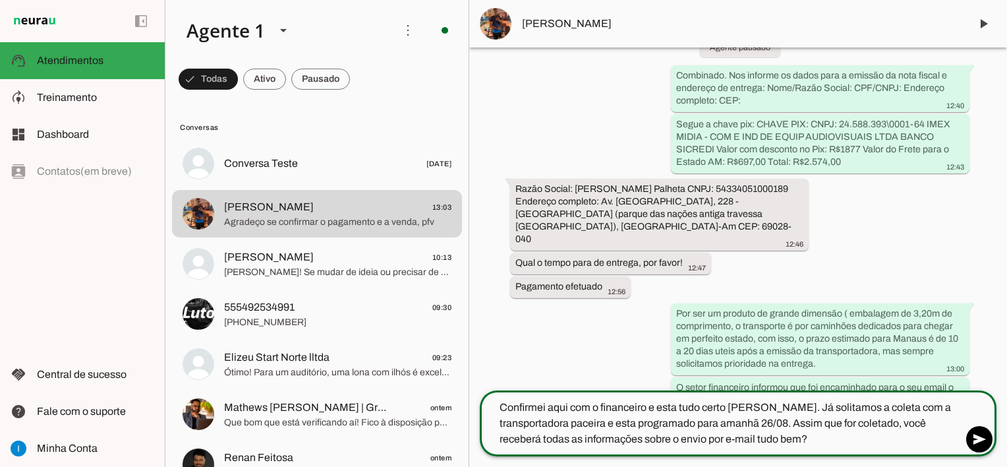
click at [767, 406] on textarea "Confirmei aqui com o financeiro e esta tudo certo [PERSON_NAME]. Já solitamos a…" at bounding box center [721, 423] width 483 height 47
drag, startPoint x: 947, startPoint y: 405, endPoint x: 947, endPoint y: 443, distance: 38.2
click at [947, 443] on textarea "Confirmei aqui com o financeiro e esta tudo certo [PERSON_NAME]. Logo mais você…" at bounding box center [721, 423] width 483 height 47
drag, startPoint x: 931, startPoint y: 420, endPoint x: 943, endPoint y: 403, distance: 20.9
click at [931, 419] on textarea "Confirmei aqui com o financeiro e esta tudo certo [PERSON_NAME]. Logo mais você…" at bounding box center [721, 423] width 483 height 47
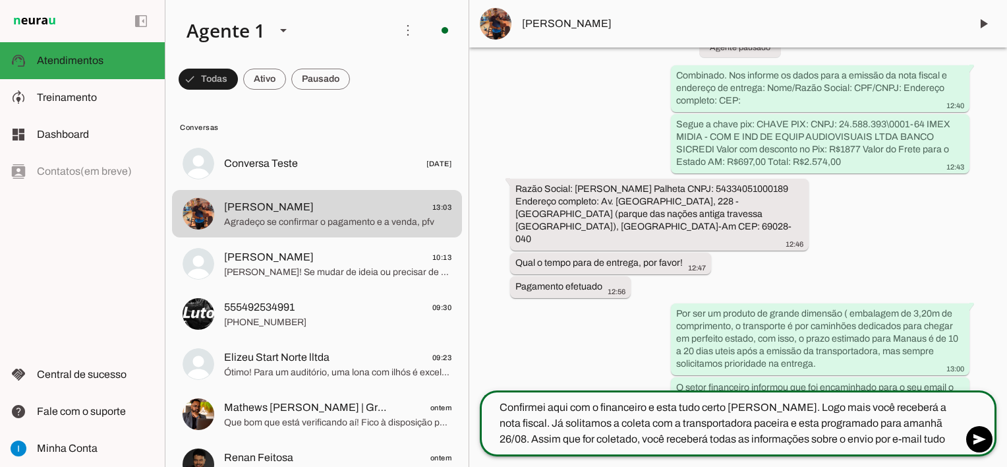
click at [944, 408] on textarea "Confirmei aqui com o financeiro e esta tudo certo [PERSON_NAME]. Logo mais você…" at bounding box center [721, 423] width 483 height 47
drag, startPoint x: 944, startPoint y: 408, endPoint x: 947, endPoint y: 435, distance: 26.6
click at [947, 435] on textarea "Confirmei aqui com o financeiro e esta tudo certo [PERSON_NAME]. Logo mais você…" at bounding box center [721, 423] width 483 height 47
type textarea "Confirmei aqui com o financeiro e esta tudo certo [PERSON_NAME]. Logo mais você…"
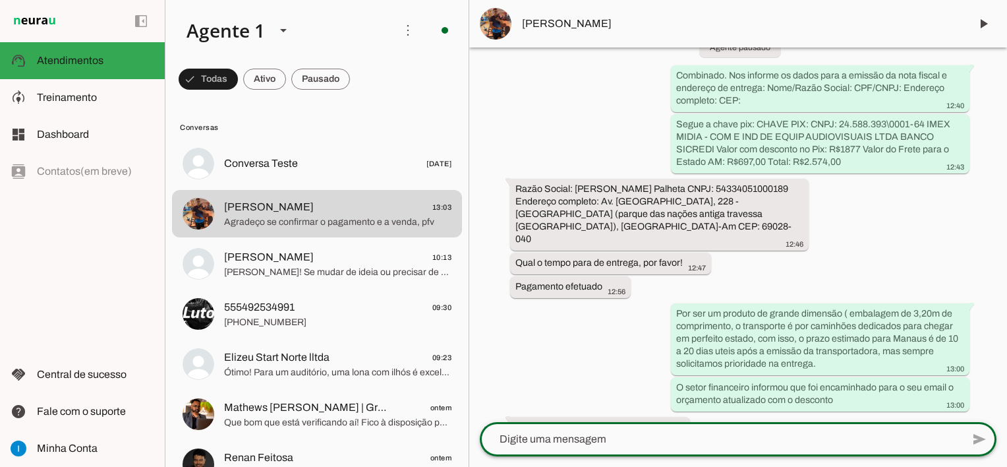
scroll to position [2110, 0]
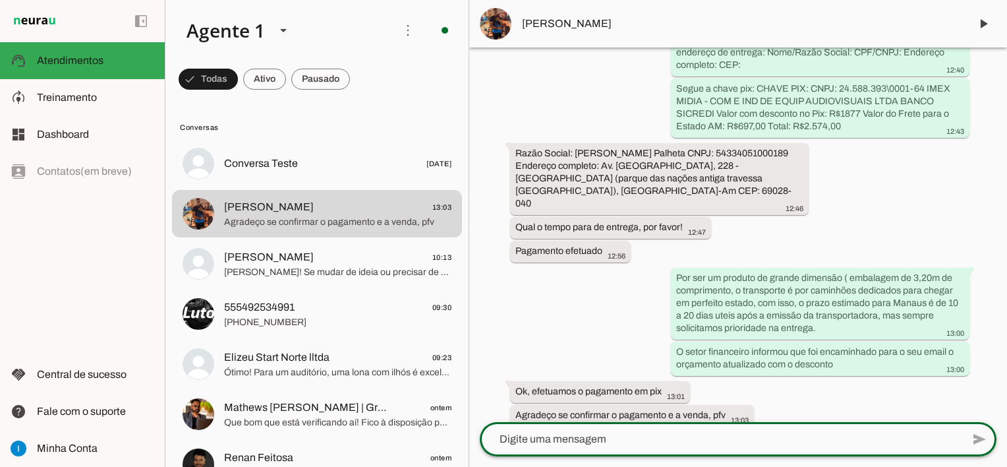
click at [774, 440] on textarea at bounding box center [721, 439] width 483 height 16
paste textarea "Já solitamos a coleta com a transportadora paceira e esta programado para amanh…"
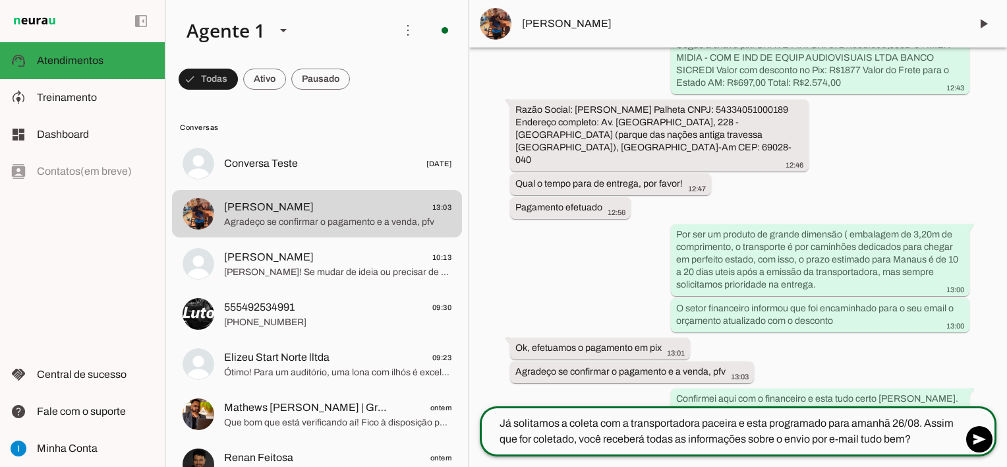
scroll to position [2114, 0]
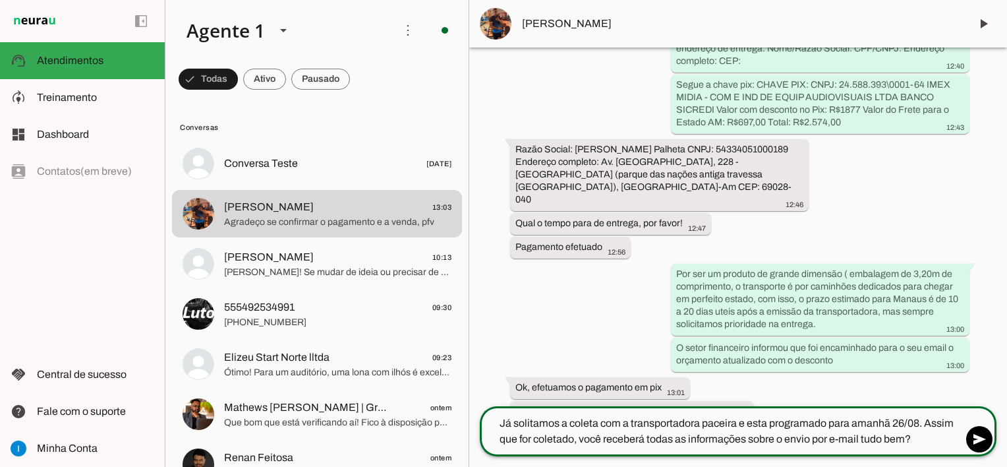
click at [713, 424] on textarea "Já solitamos a coleta com a transportadora paceira e esta programado para amanh…" at bounding box center [721, 431] width 483 height 32
type textarea "Já solitamos a coleta com a transportadora parceira e esta programado para aman…"
type md-outlined-text-field "Já solitamos a coleta com a transportadora parceira e esta programado para aman…"
click at [978, 442] on span at bounding box center [980, 439] width 32 height 32
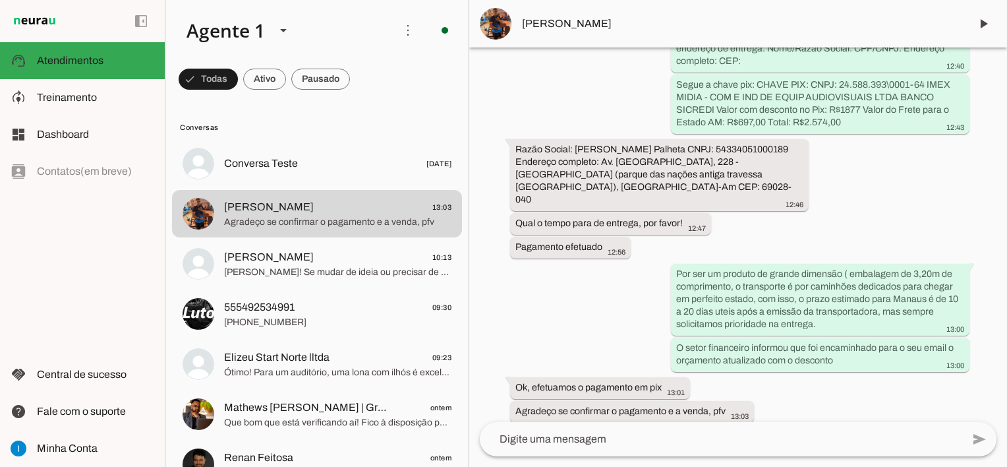
scroll to position [2178, 0]
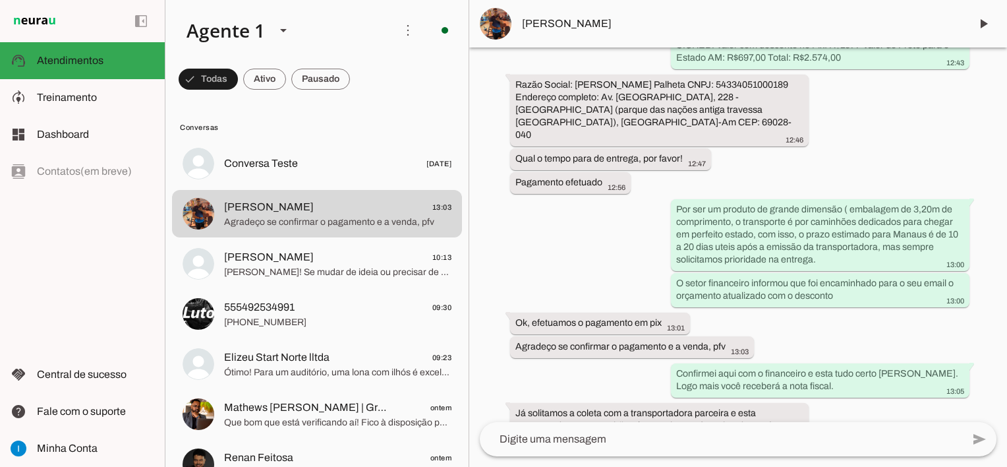
click at [754, 441] on textarea at bounding box center [721, 439] width 483 height 16
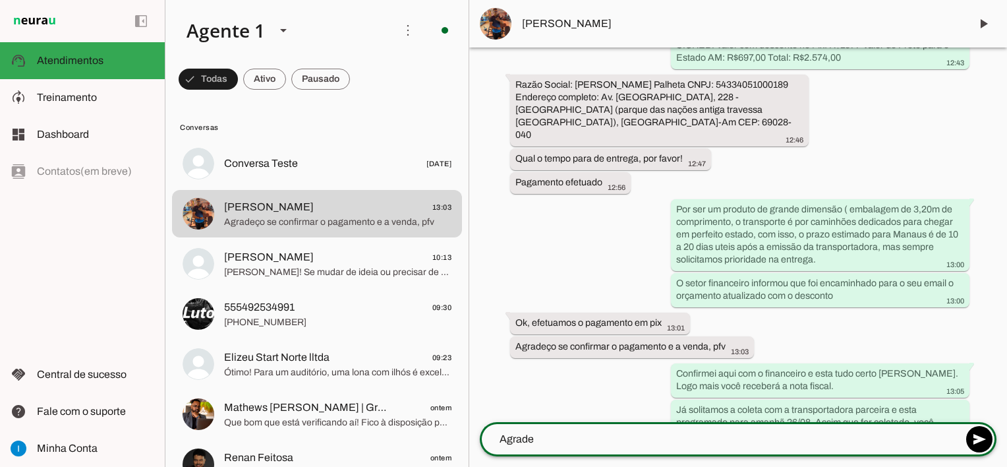
scroll to position [2175, 0]
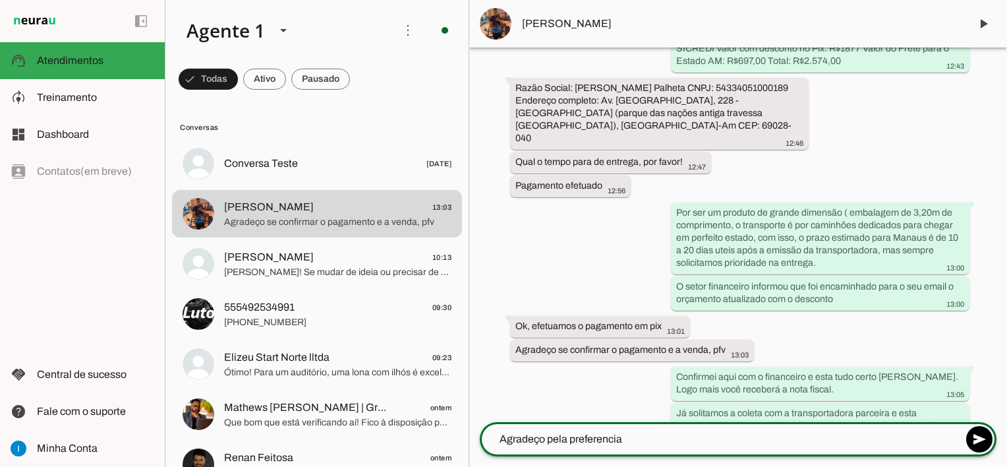
type textarea "Agradeço pela preferencia"
type md-outlined-text-field "Agradeço pela preferencia"
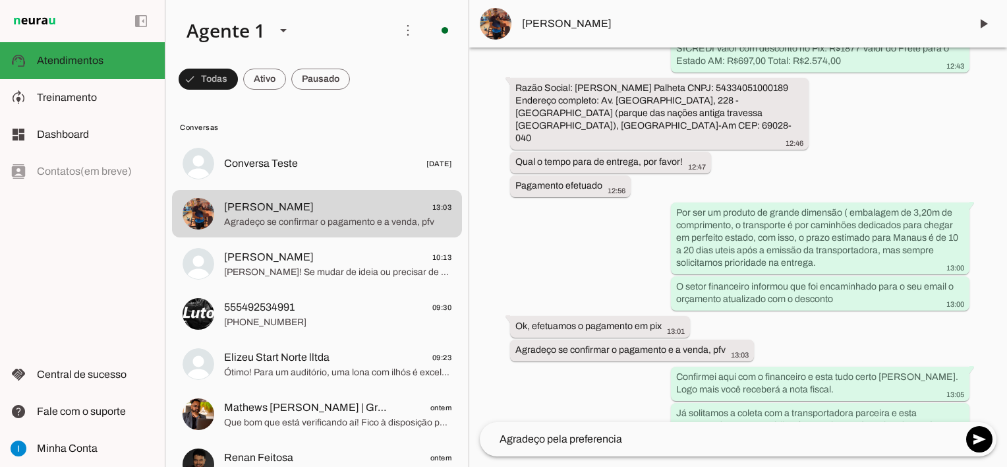
click at [902, 119] on div "Agente ativado há cerca de 1 hora Bom dia 12:02 Bom dia! Sou a [PERSON_NAME], c…" at bounding box center [738, 234] width 538 height 375
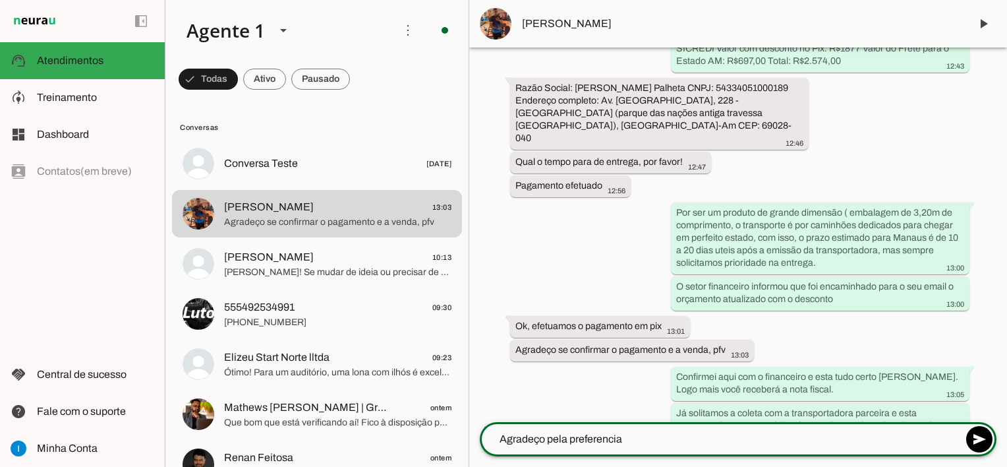
drag, startPoint x: 648, startPoint y: 444, endPoint x: 486, endPoint y: 442, distance: 162.2
click at [486, 442] on textarea "Agradeço pela preferencia" at bounding box center [721, 439] width 483 height 16
click at [555, 206] on div "Agente ativado há cerca de 1 hora Bom dia 12:02 Bom dia! Sou a [PERSON_NAME], c…" at bounding box center [738, 234] width 538 height 375
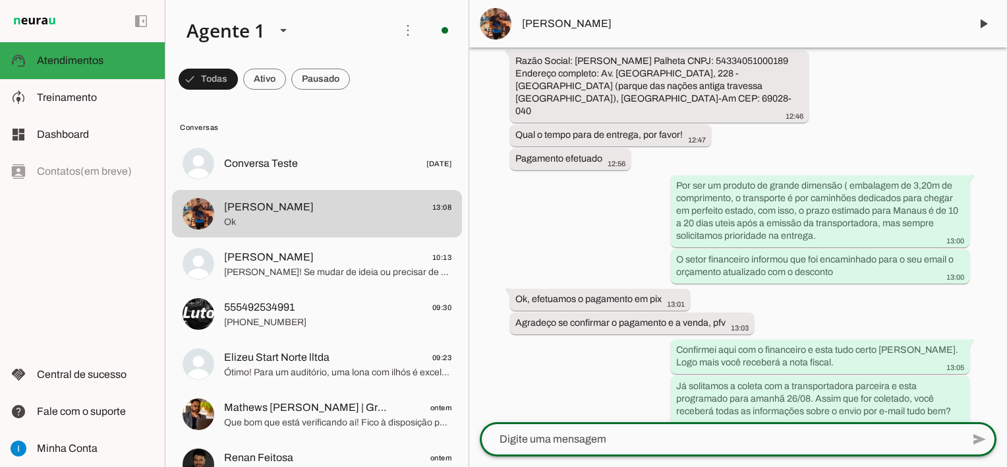
click at [584, 446] on textarea at bounding box center [721, 439] width 483 height 16
type textarea "Agradeço pela preferencia Kelven"
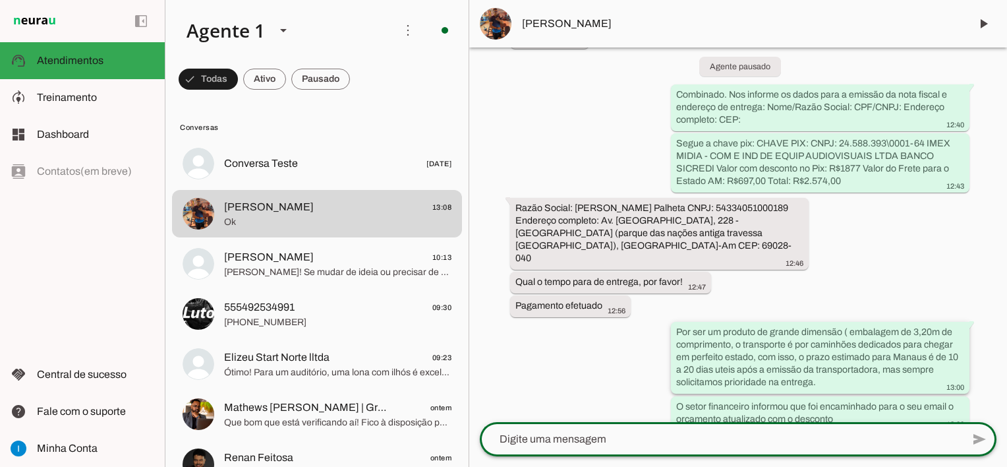
scroll to position [2068, 0]
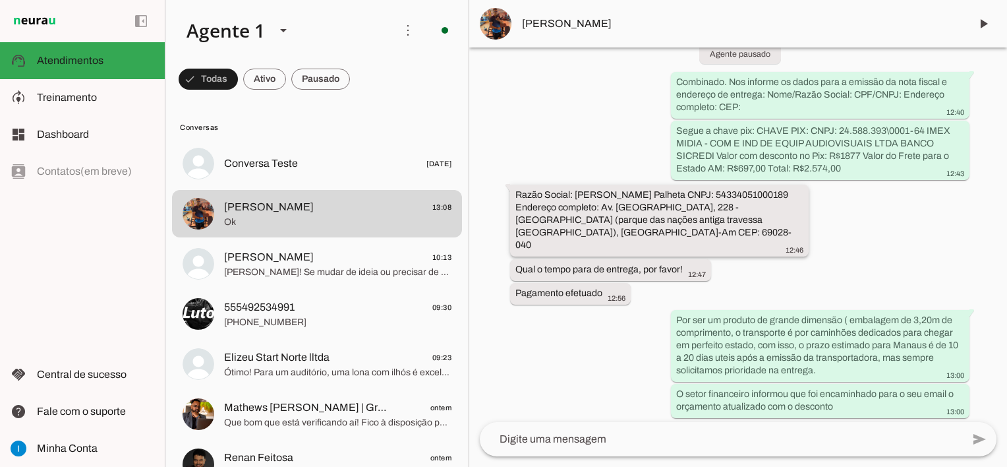
drag, startPoint x: 673, startPoint y: 165, endPoint x: 748, endPoint y: 165, distance: 75.2
click at [0, 0] on slot "Razão Social: [PERSON_NAME] Palheta CNPJ: 54334051000189 Endereço completo: Av.…" at bounding box center [0, 0] width 0 height 0
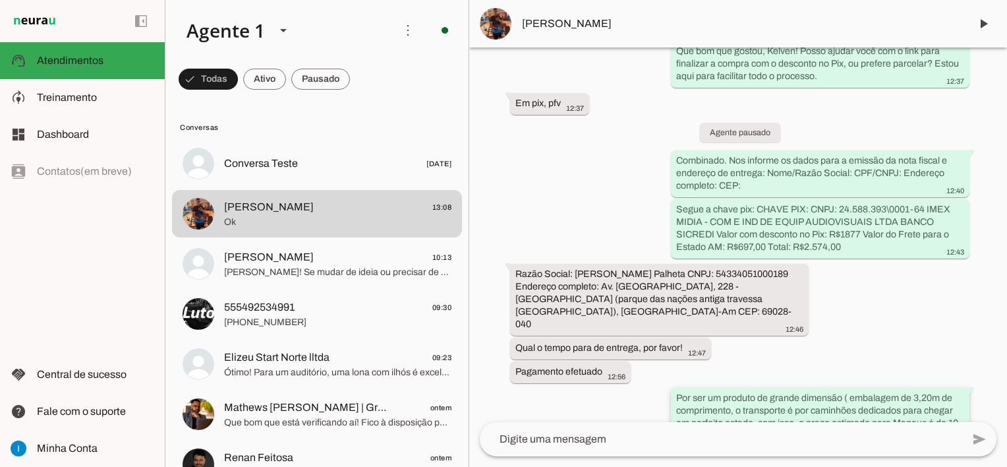
scroll to position [2002, 0]
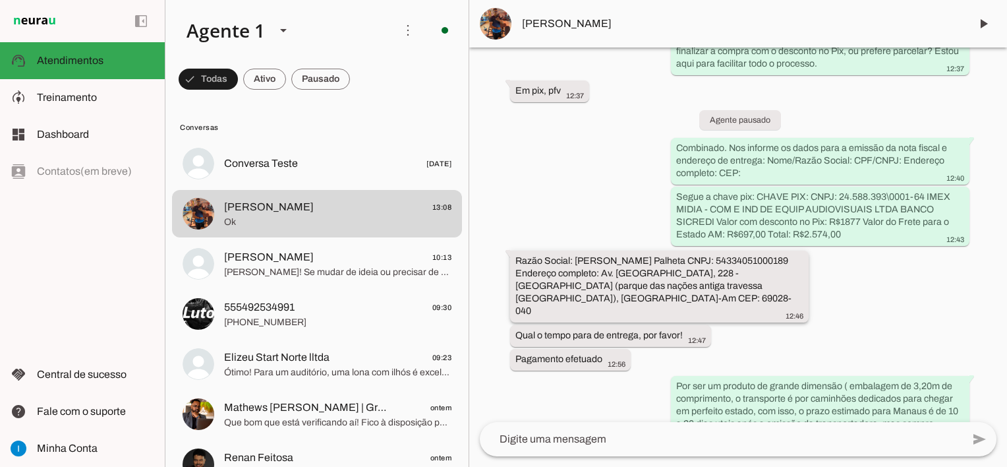
drag, startPoint x: 675, startPoint y: 232, endPoint x: 749, endPoint y: 235, distance: 73.9
click at [0, 0] on slot "Razão Social: [PERSON_NAME] Palheta CNPJ: 54334051000189 Endereço completo: Av.…" at bounding box center [0, 0] width 0 height 0
drag, startPoint x: 663, startPoint y: 261, endPoint x: 708, endPoint y: 260, distance: 45.5
click at [708, 260] on div "Razão Social: [PERSON_NAME] Palheta CNPJ: 54334051000189 Endereço completo: Av.…" at bounding box center [660, 288] width 288 height 67
drag, startPoint x: 689, startPoint y: 248, endPoint x: 576, endPoint y: 256, distance: 113.0
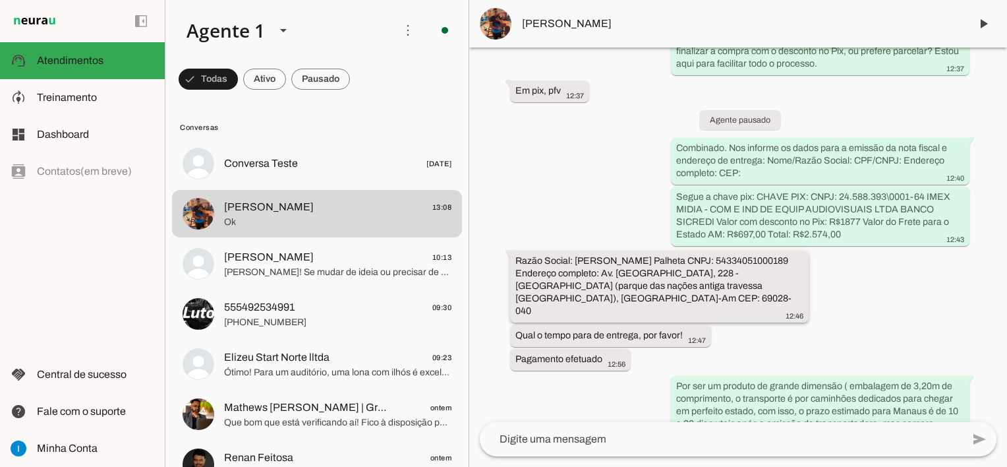
click at [0, 0] on slot "Razão Social: [PERSON_NAME] Palheta CNPJ: 54334051000189 Endereço completo: Av.…" at bounding box center [0, 0] width 0 height 0
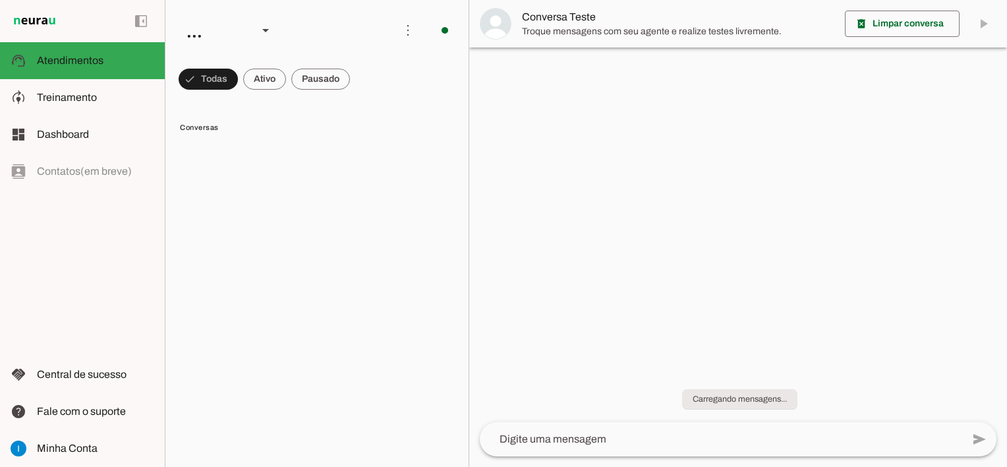
scroll to position [965, 0]
